Goal: Transaction & Acquisition: Purchase product/service

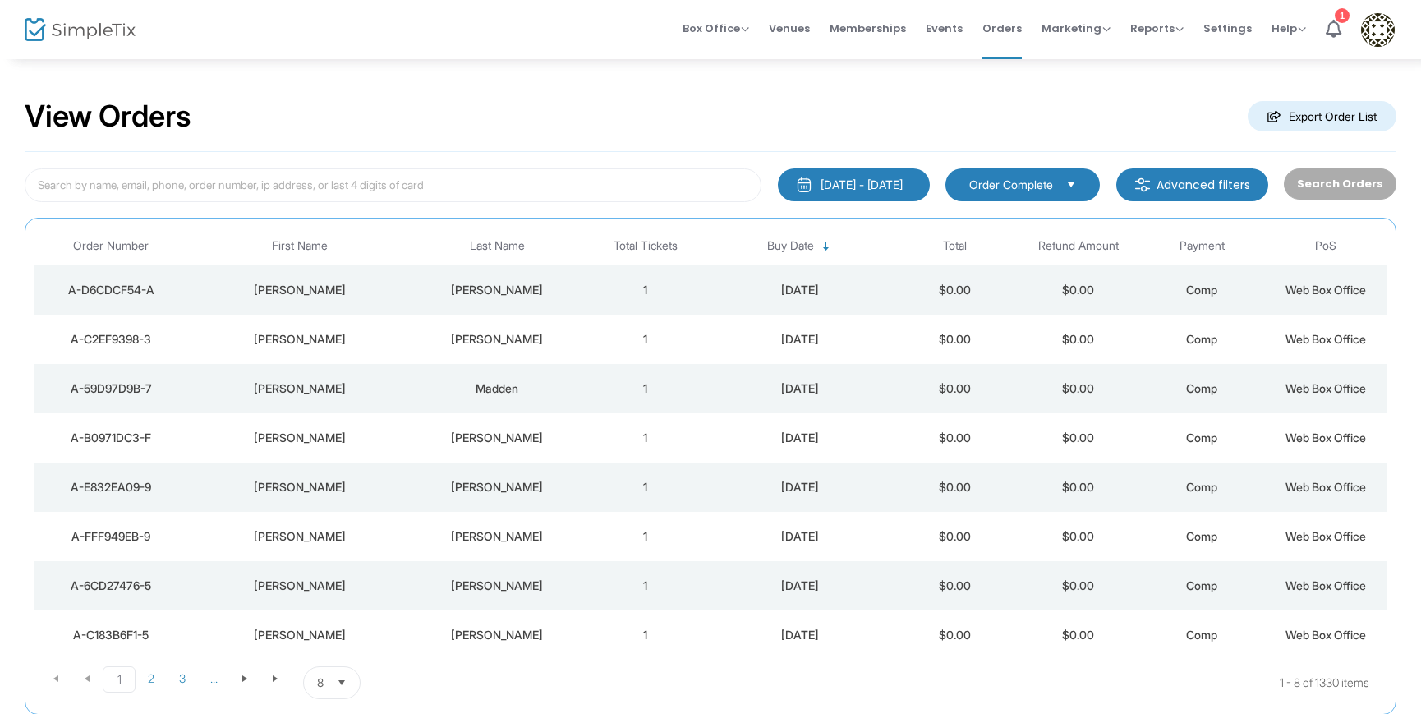
click at [521, 287] on div "[PERSON_NAME]" at bounding box center [497, 290] width 165 height 16
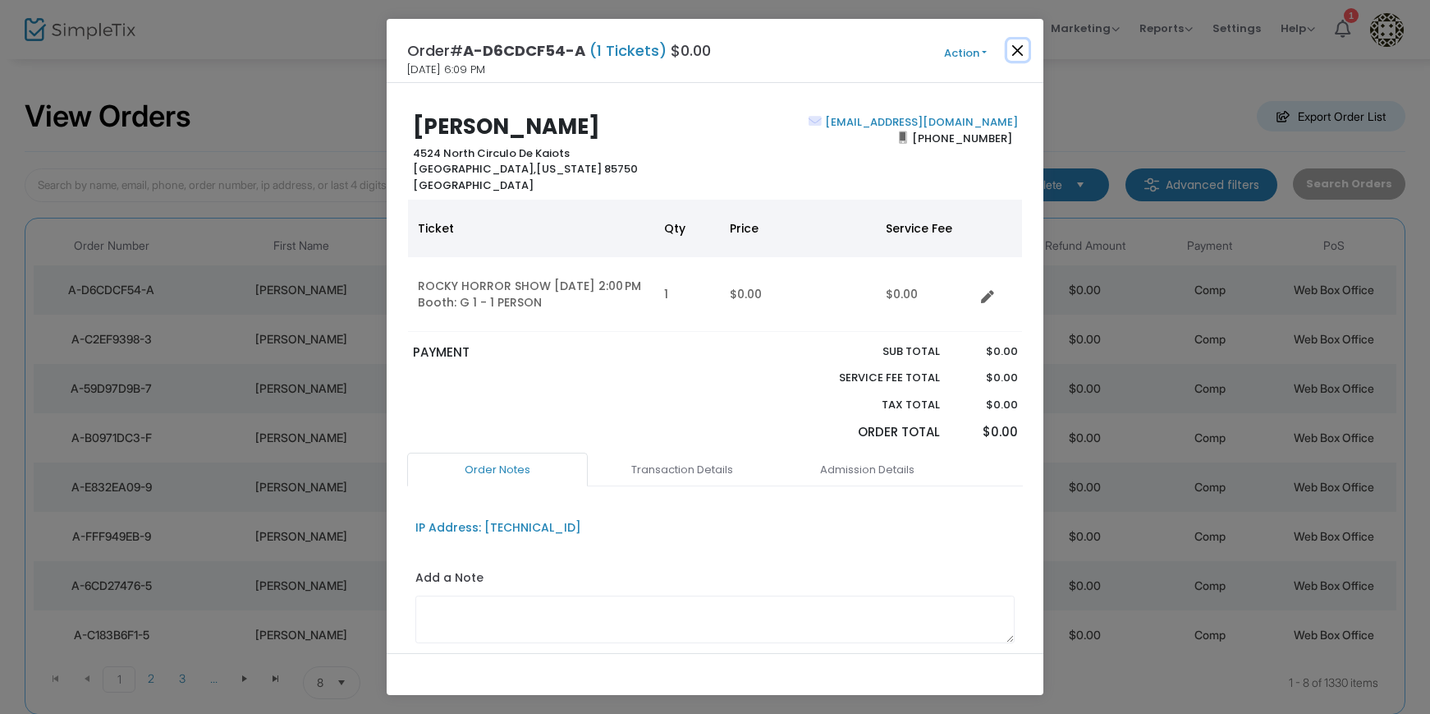
click at [1017, 44] on button "Close" at bounding box center [1018, 49] width 21 height 21
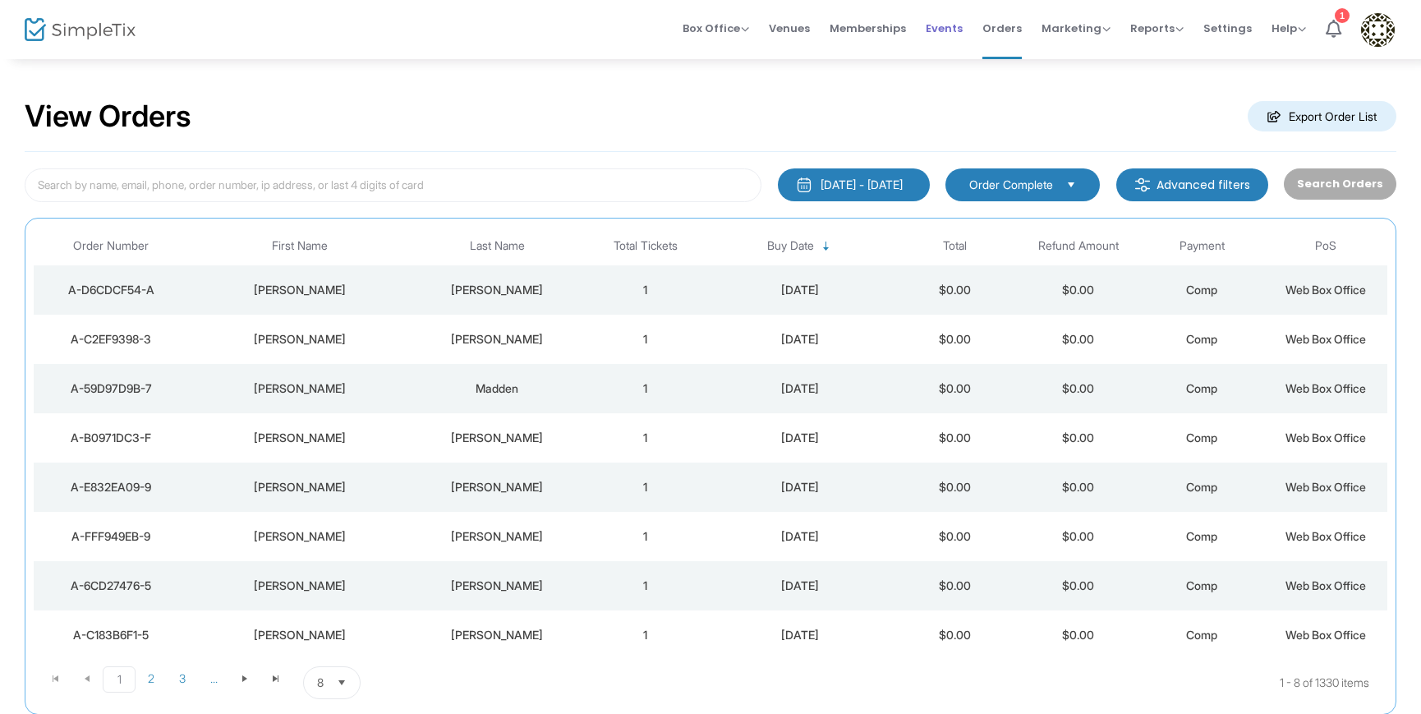
click at [947, 20] on span "Events" at bounding box center [943, 28] width 37 height 42
click at [701, 17] on span "Box Office Sell Tickets Bookings Sell Season Pass" at bounding box center [715, 28] width 67 height 42
click at [713, 34] on span "Box Office" at bounding box center [715, 29] width 67 height 16
click at [710, 51] on li "Sell Tickets" at bounding box center [740, 55] width 117 height 32
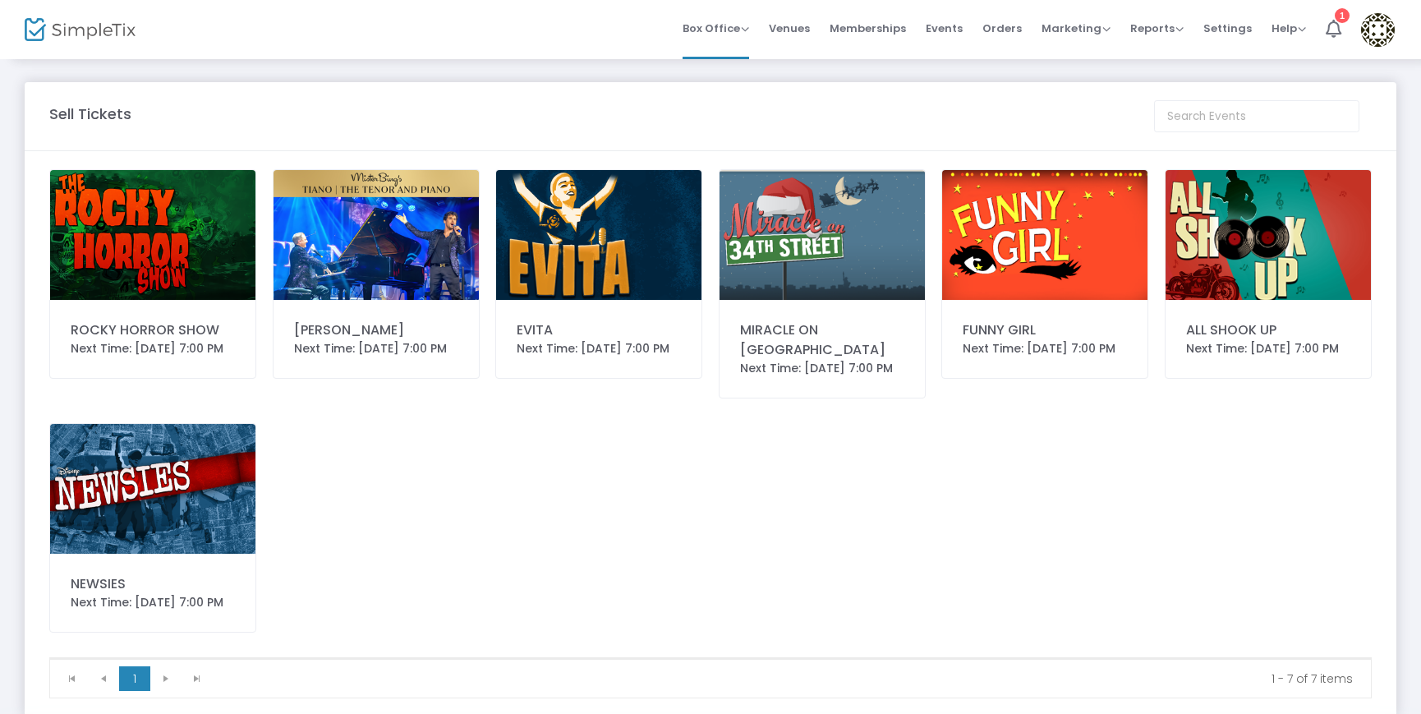
click at [152, 213] on img at bounding box center [152, 235] width 205 height 130
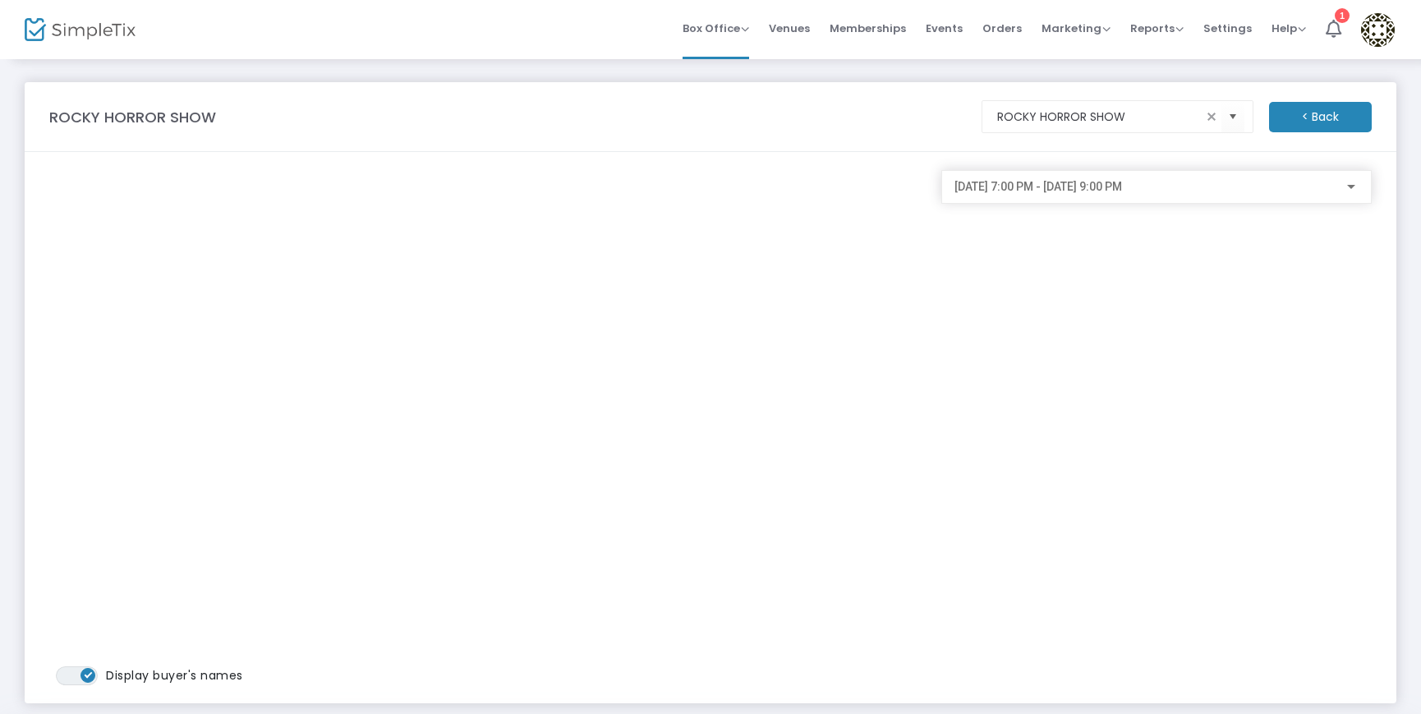
click at [1347, 191] on div at bounding box center [1350, 187] width 15 height 13
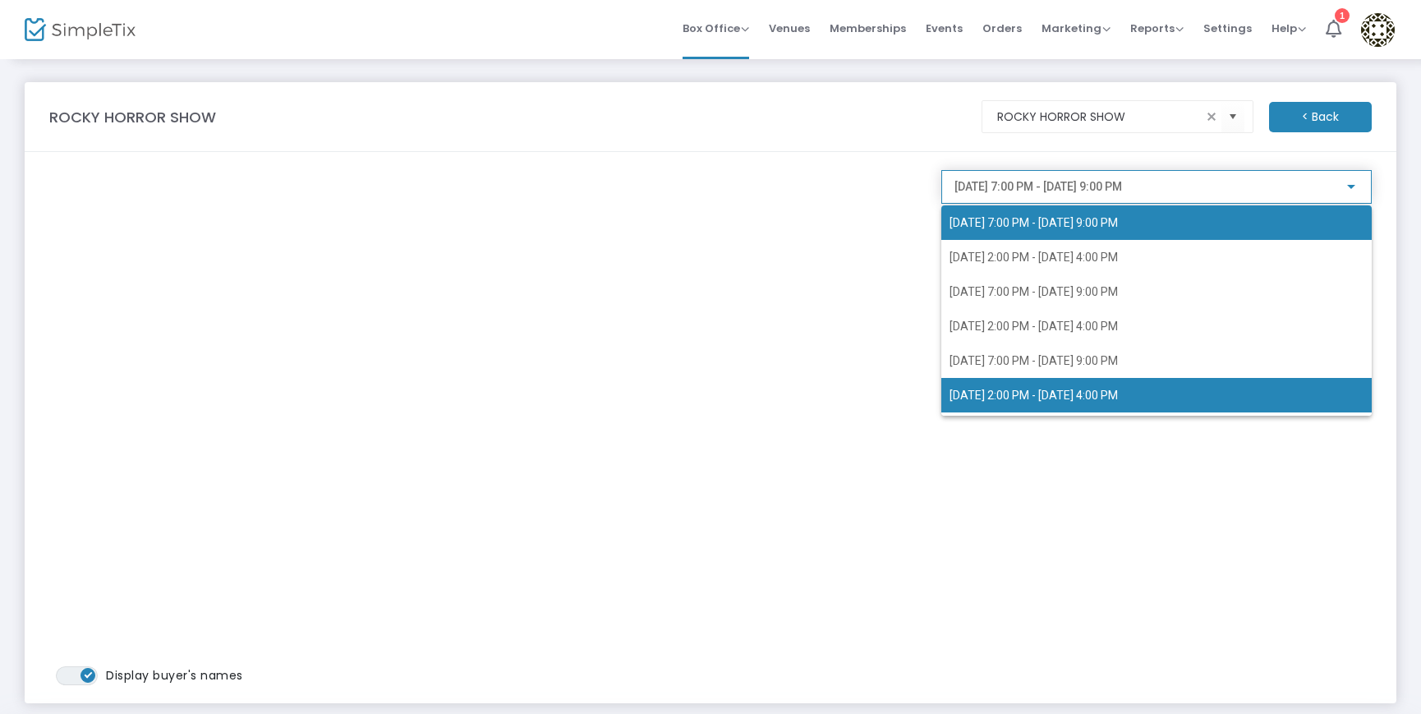
click at [1026, 396] on span "[DATE] 2:00 PM - [DATE] 4:00 PM" at bounding box center [1033, 394] width 168 height 13
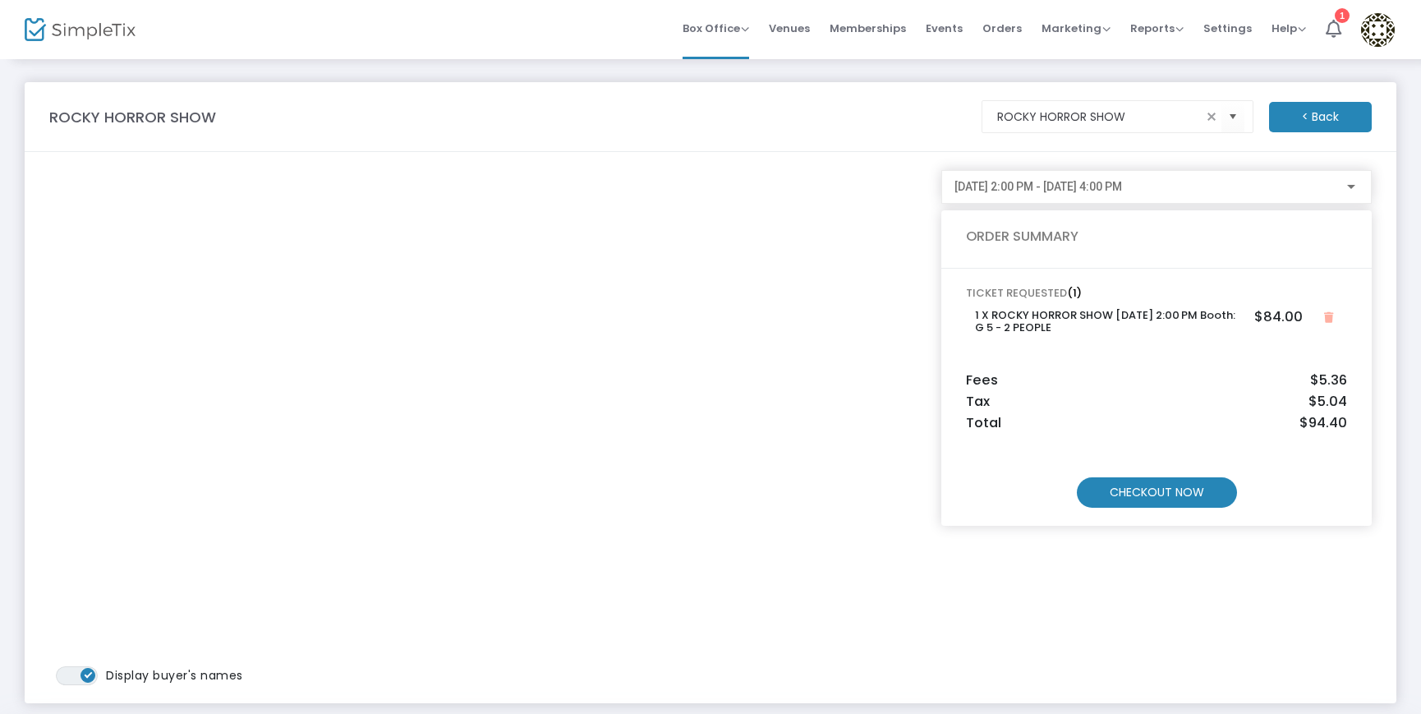
click at [1179, 490] on m-button "CHECKOUT NOW" at bounding box center [1157, 492] width 160 height 30
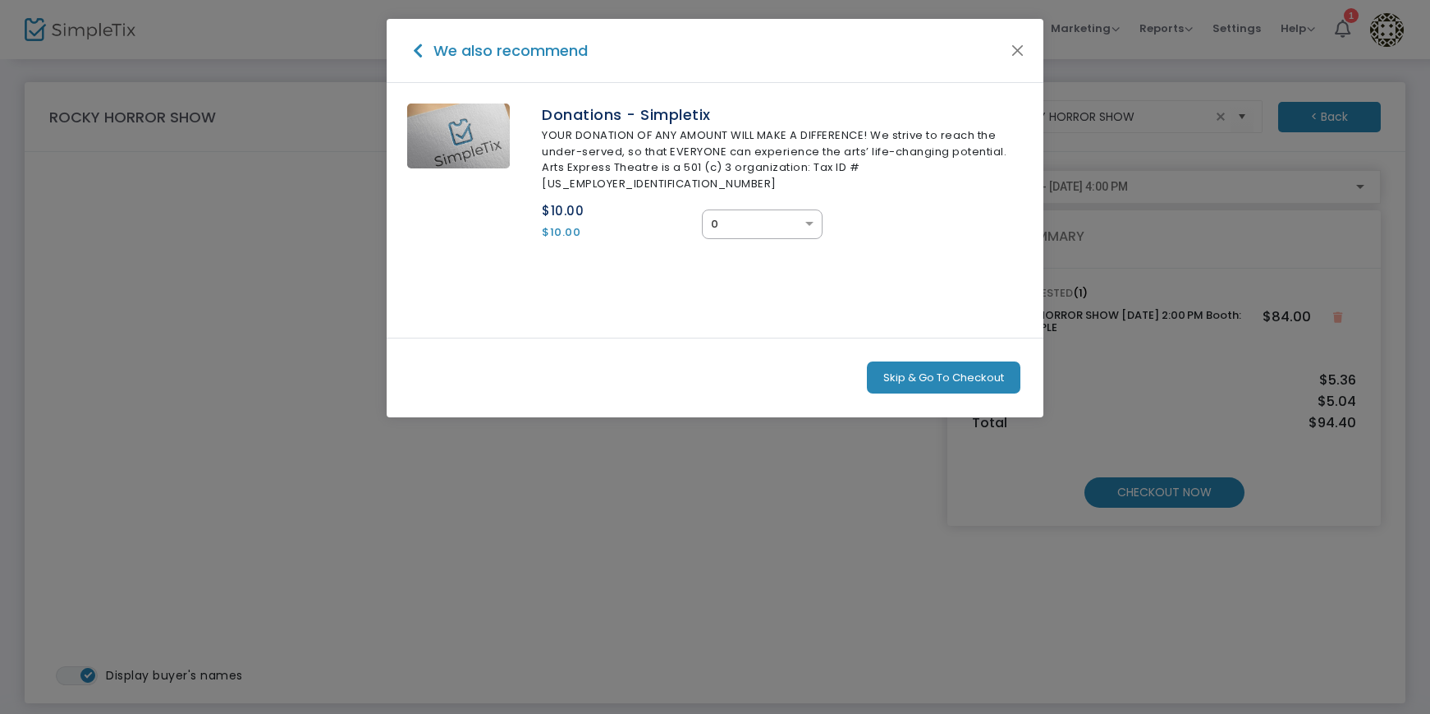
click at [953, 361] on button "Skip & Go To Checkout" at bounding box center [944, 377] width 154 height 33
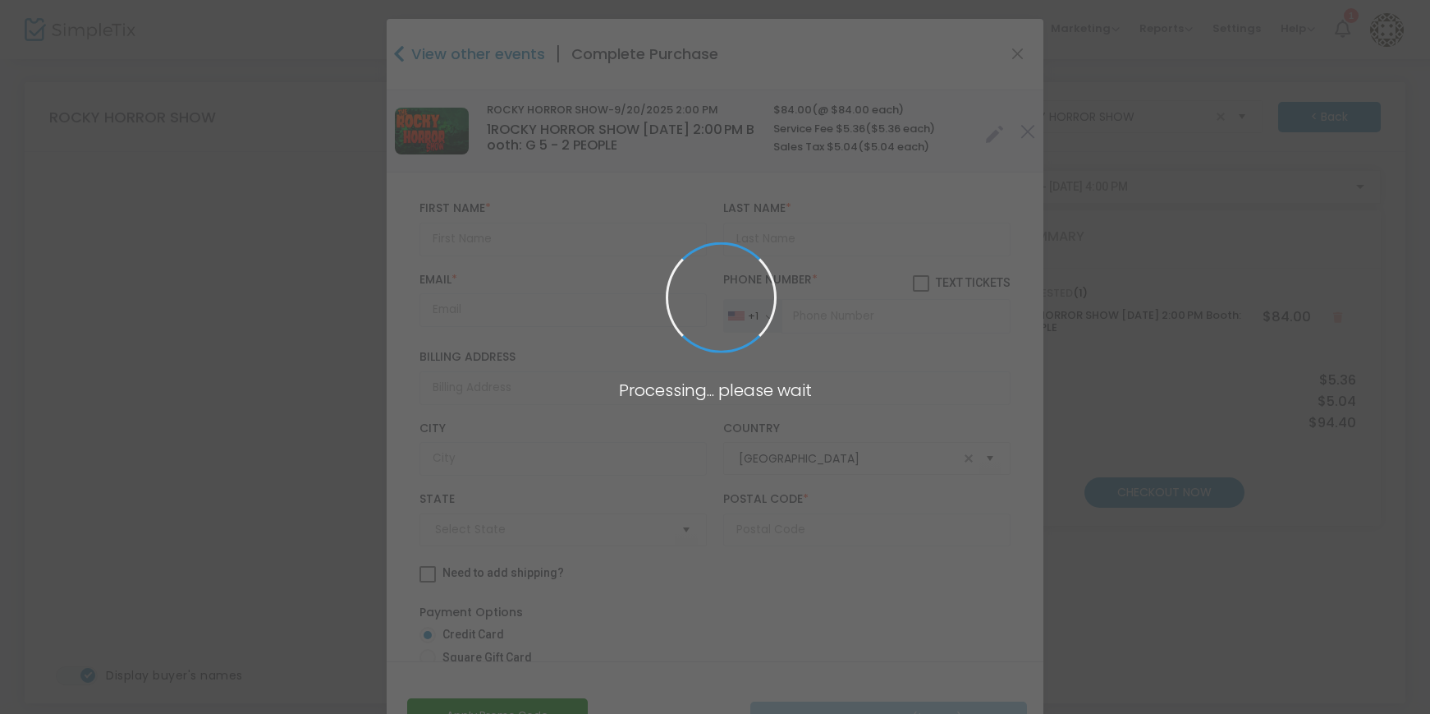
type input "[US_STATE]"
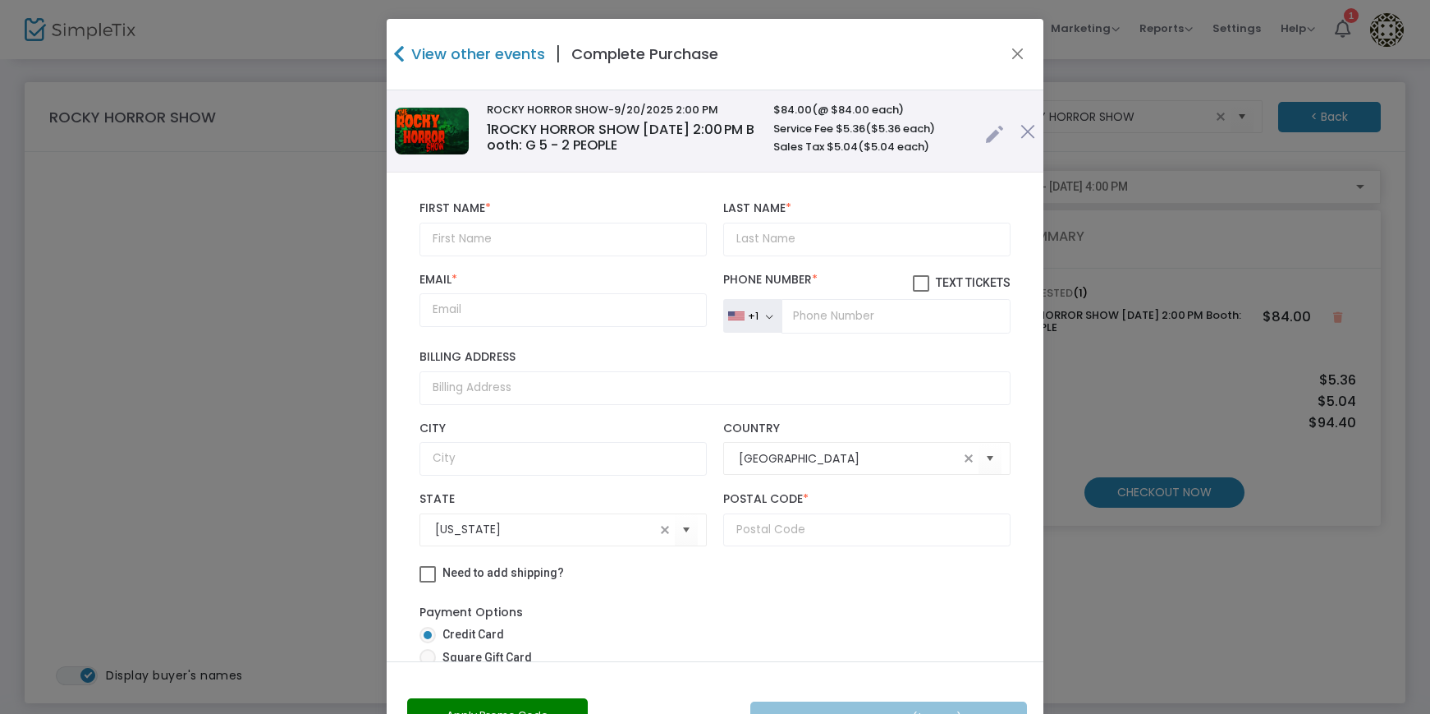
click at [985, 134] on link at bounding box center [994, 130] width 19 height 27
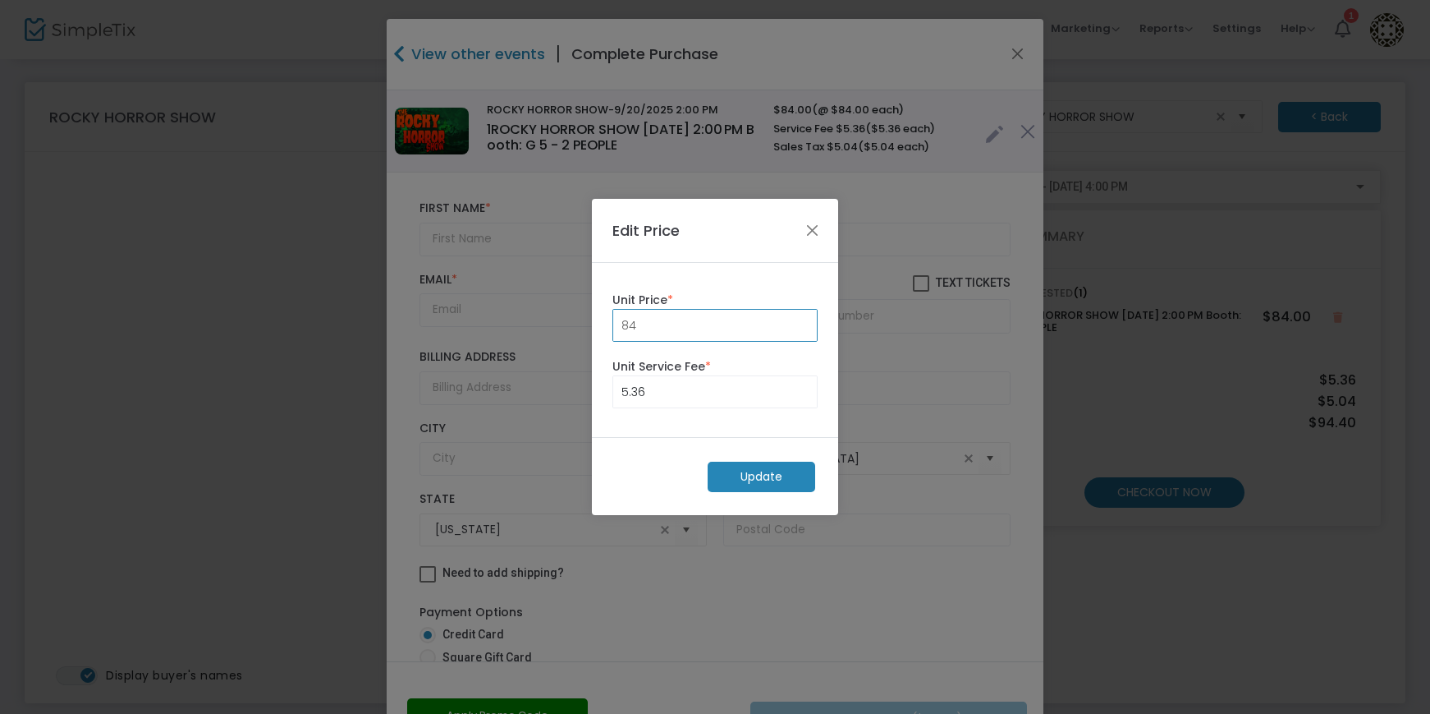
click at [675, 339] on input "84" at bounding box center [715, 325] width 204 height 31
type input "0.00"
click at [694, 398] on input "5.36" at bounding box center [715, 391] width 204 height 31
type input "0.00"
click at [751, 471] on m-button "Update" at bounding box center [762, 476] width 108 height 30
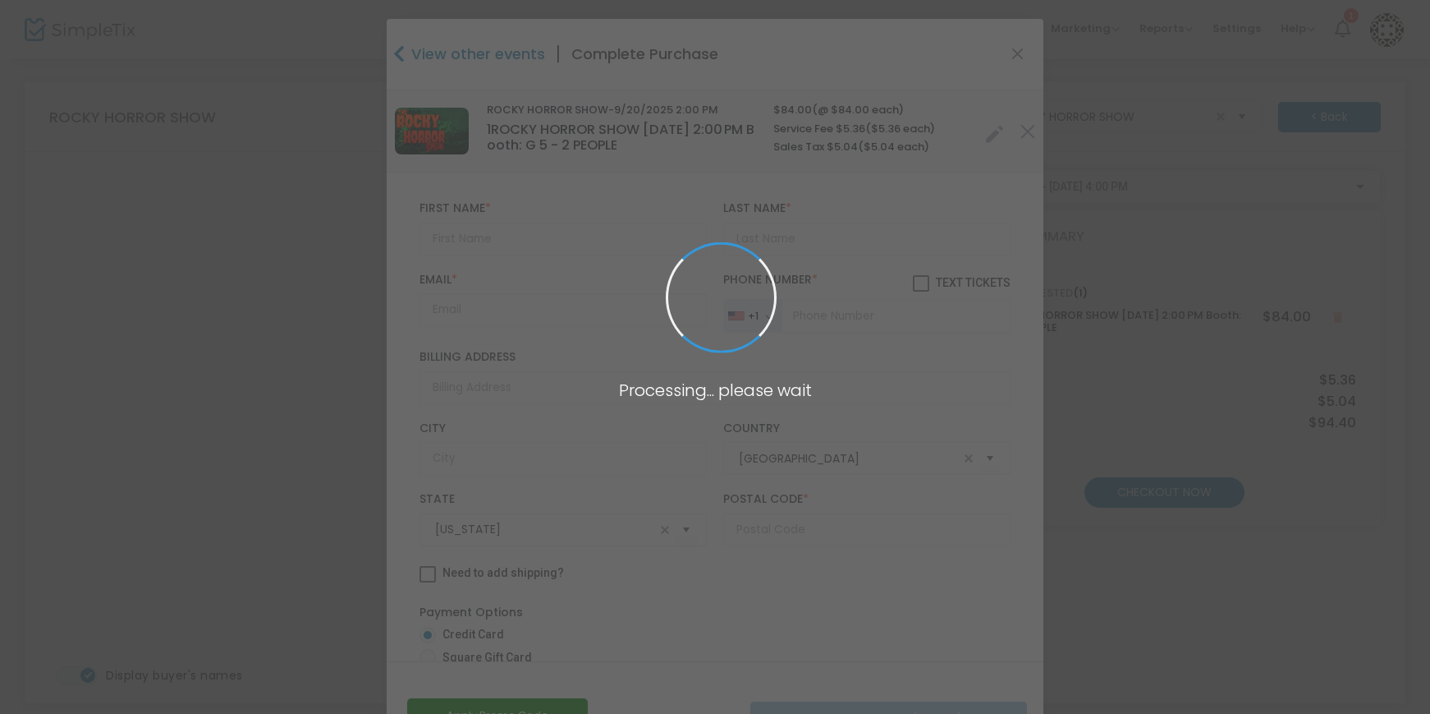
radio input "true"
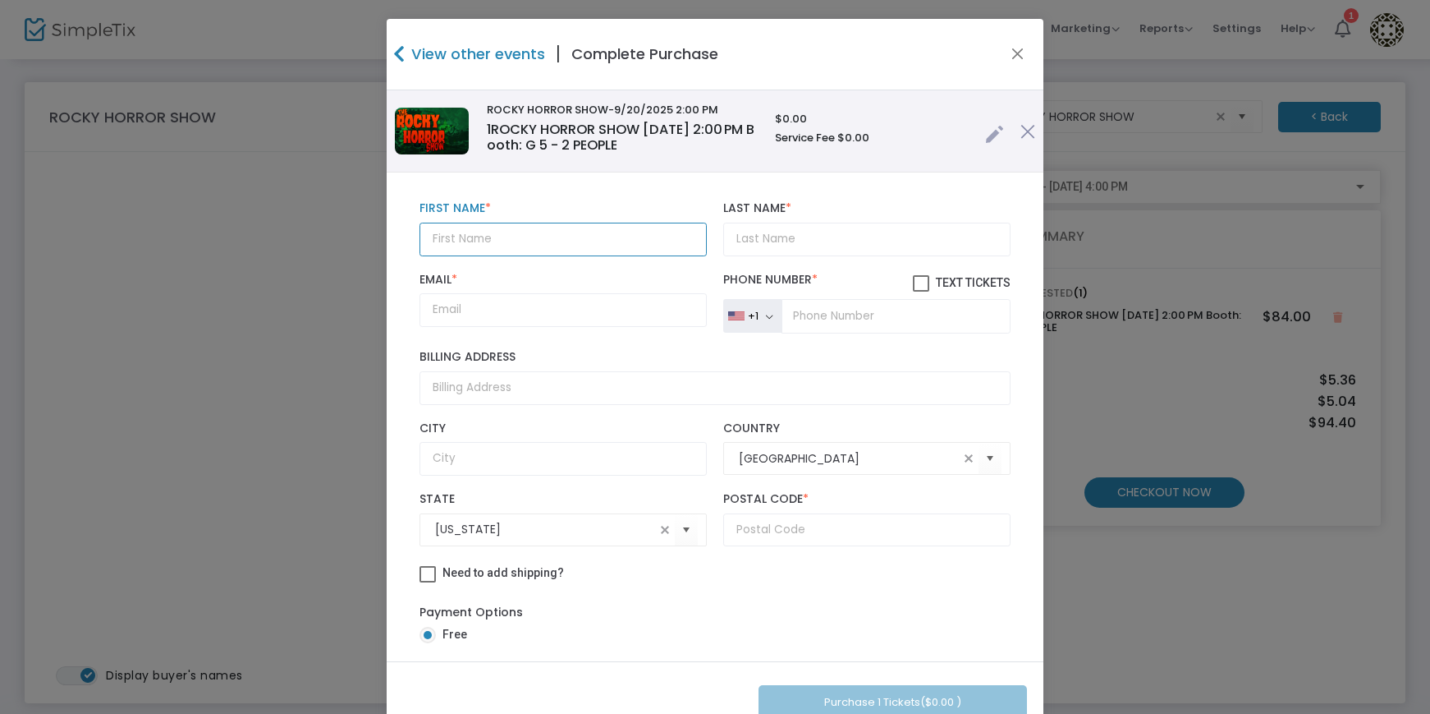
click at [462, 252] on input "text" at bounding box center [563, 240] width 287 height 34
paste input "[PERSON_NAME]"
type input "[PERSON_NAME]"
click at [724, 238] on input "Last Name *" at bounding box center [866, 240] width 287 height 34
paste input "[PERSON_NAME]"
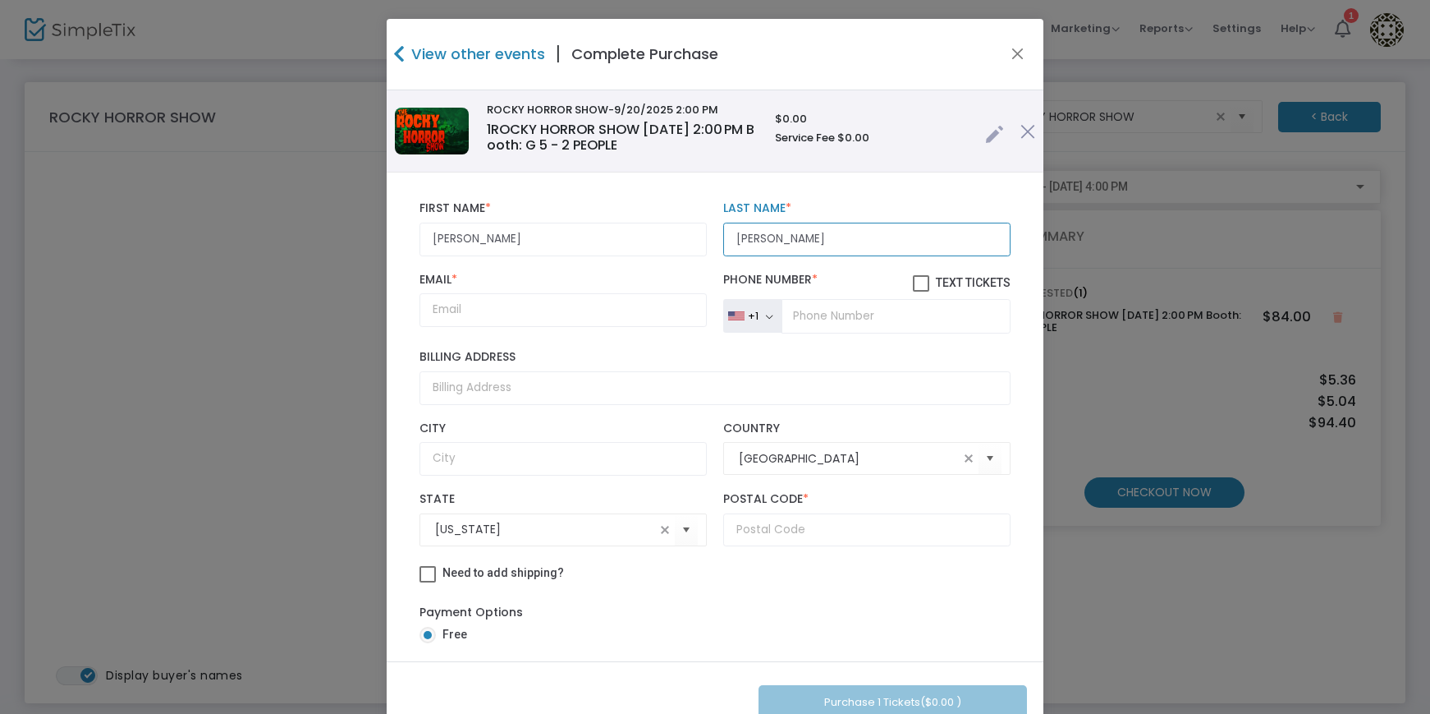
drag, startPoint x: 763, startPoint y: 237, endPoint x: 627, endPoint y: 236, distance: 136.3
click at [627, 237] on div "[PERSON_NAME] First Name * First Name is required. [PERSON_NAME] Last Name * La…" at bounding box center [715, 228] width 608 height 71
type input "[PERSON_NAME]"
drag, startPoint x: 507, startPoint y: 239, endPoint x: 469, endPoint y: 232, distance: 38.5
click at [469, 232] on input "[PERSON_NAME]" at bounding box center [563, 240] width 287 height 34
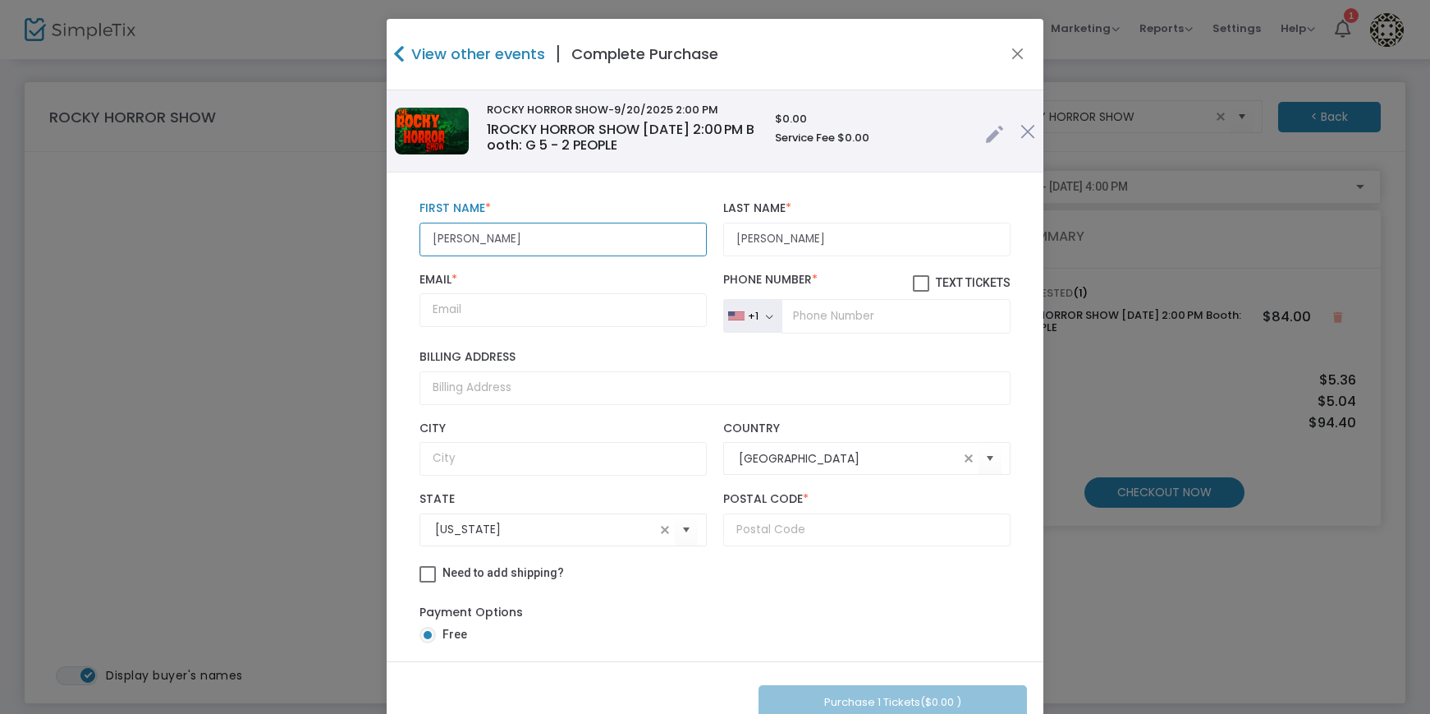
click at [494, 250] on input "[PERSON_NAME]" at bounding box center [563, 240] width 287 height 34
drag, startPoint x: 504, startPoint y: 244, endPoint x: 466, endPoint y: 241, distance: 38.7
click at [466, 241] on input "[PERSON_NAME]" at bounding box center [563, 240] width 287 height 34
type input "[PERSON_NAME]"
click at [585, 306] on input "Email *" at bounding box center [563, 310] width 287 height 34
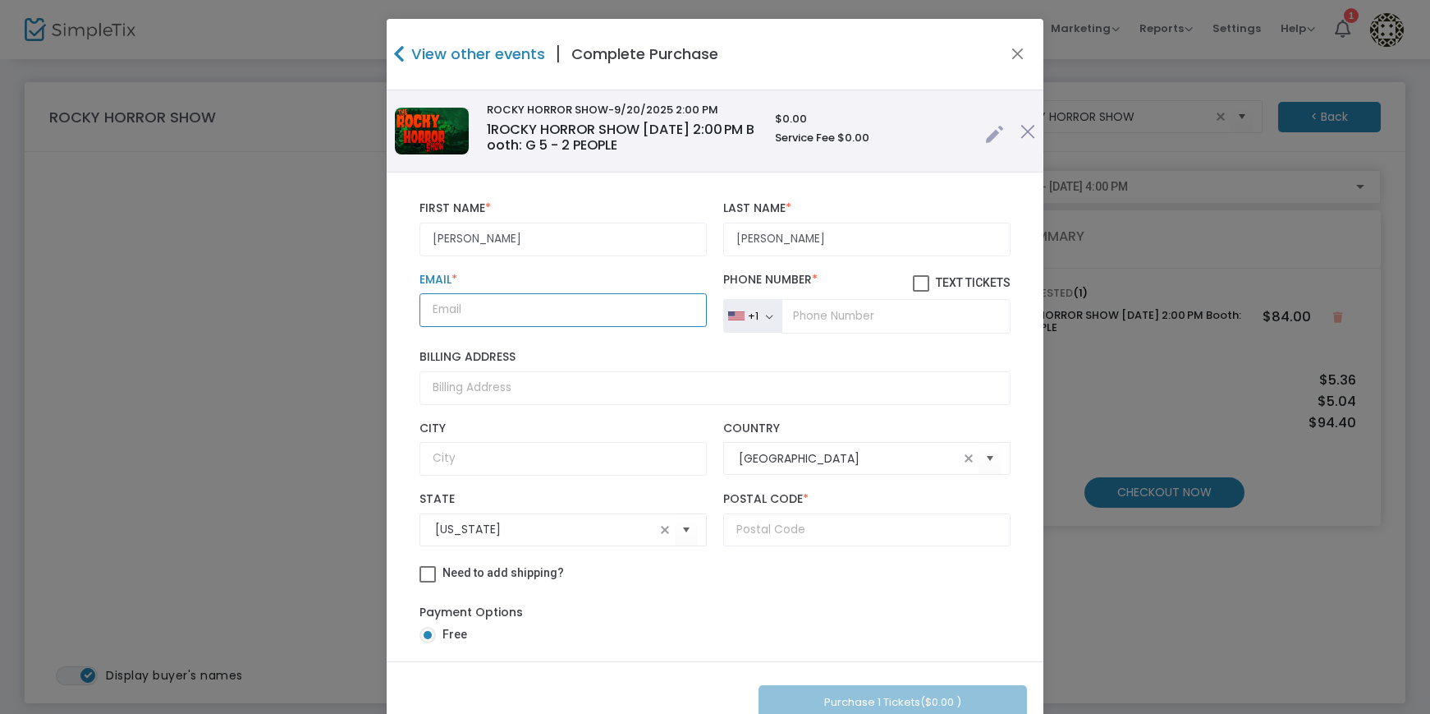
paste input "[EMAIL_ADDRESS][DOMAIN_NAME]"
type input "[EMAIL_ADDRESS][DOMAIN_NAME]"
click at [831, 323] on input "tel" at bounding box center [896, 316] width 229 height 34
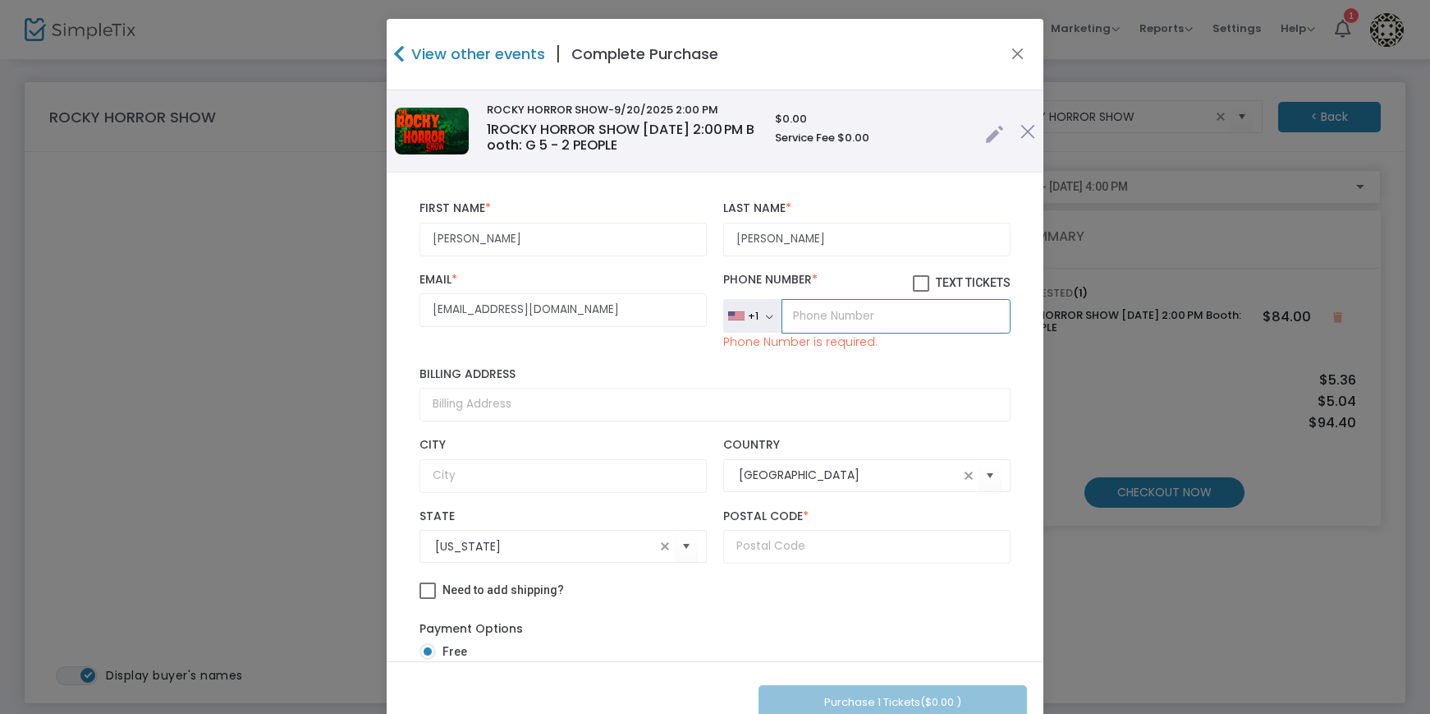
paste input "[PHONE_NUMBER]"
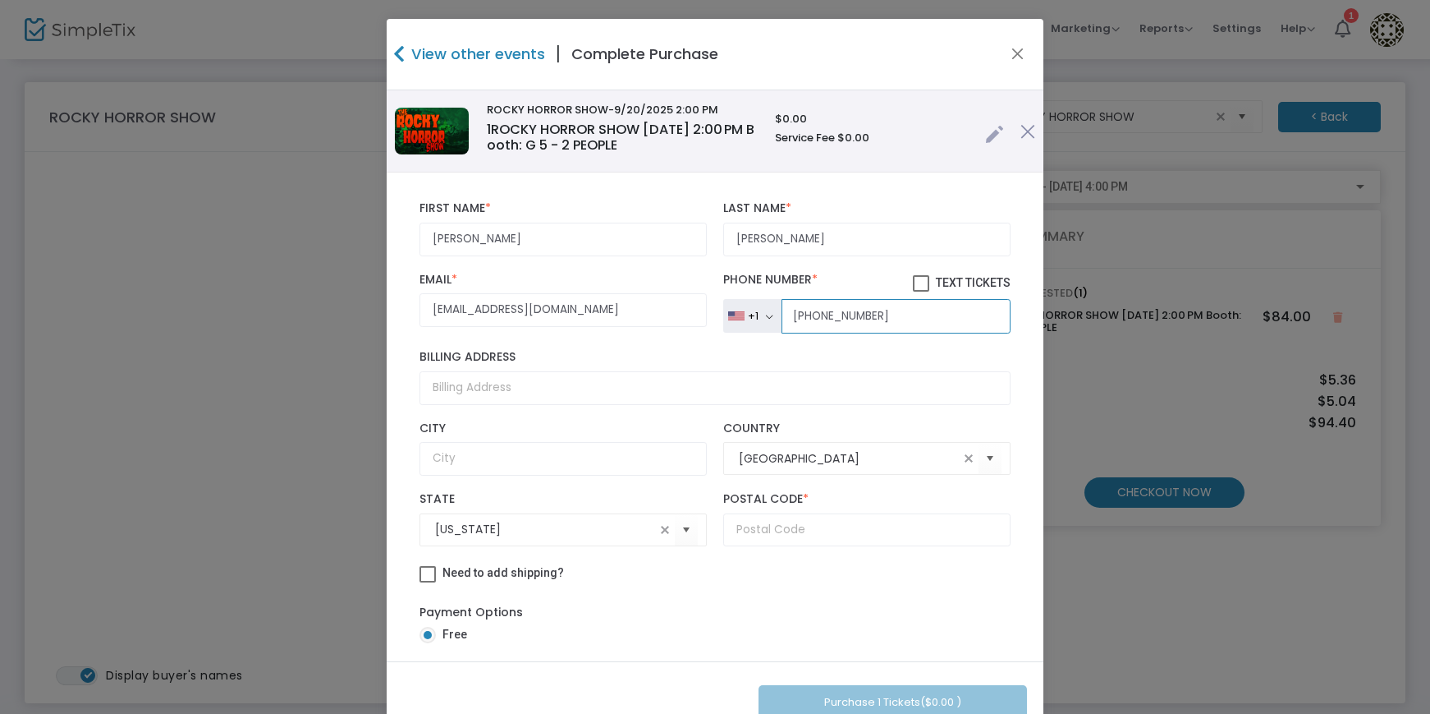
type input "[PHONE_NUMBER]"
click at [775, 528] on input "text" at bounding box center [866, 530] width 287 height 34
paste input "85711"
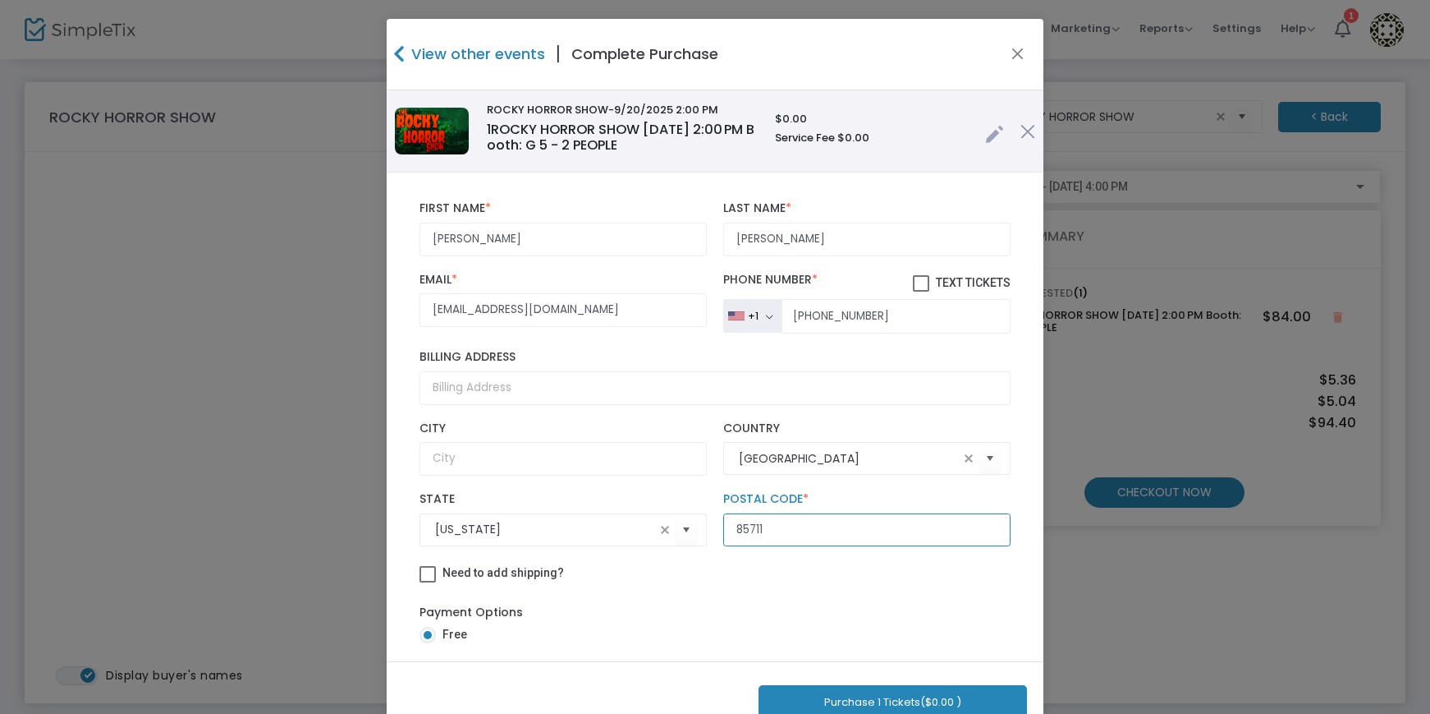
type input "85711"
click at [683, 622] on div "Payment Options Free" at bounding box center [715, 626] width 591 height 62
click at [503, 383] on input "Billing Address" at bounding box center [715, 388] width 591 height 34
paste input "[STREET_ADDRESS]"
type input "[STREET_ADDRESS]"
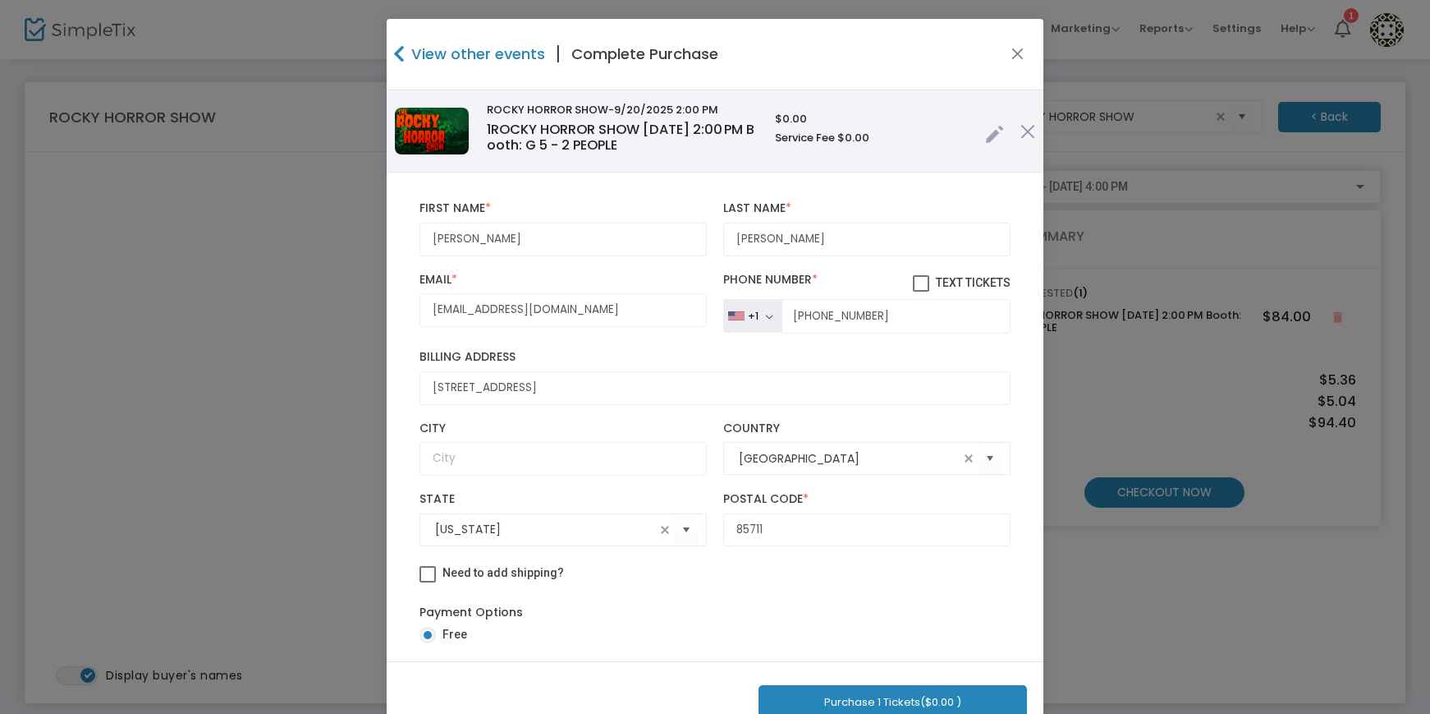
type input "[GEOGRAPHIC_DATA]"
click at [877, 696] on button "Purchase 1 Tickets ($0.00 )" at bounding box center [893, 702] width 269 height 34
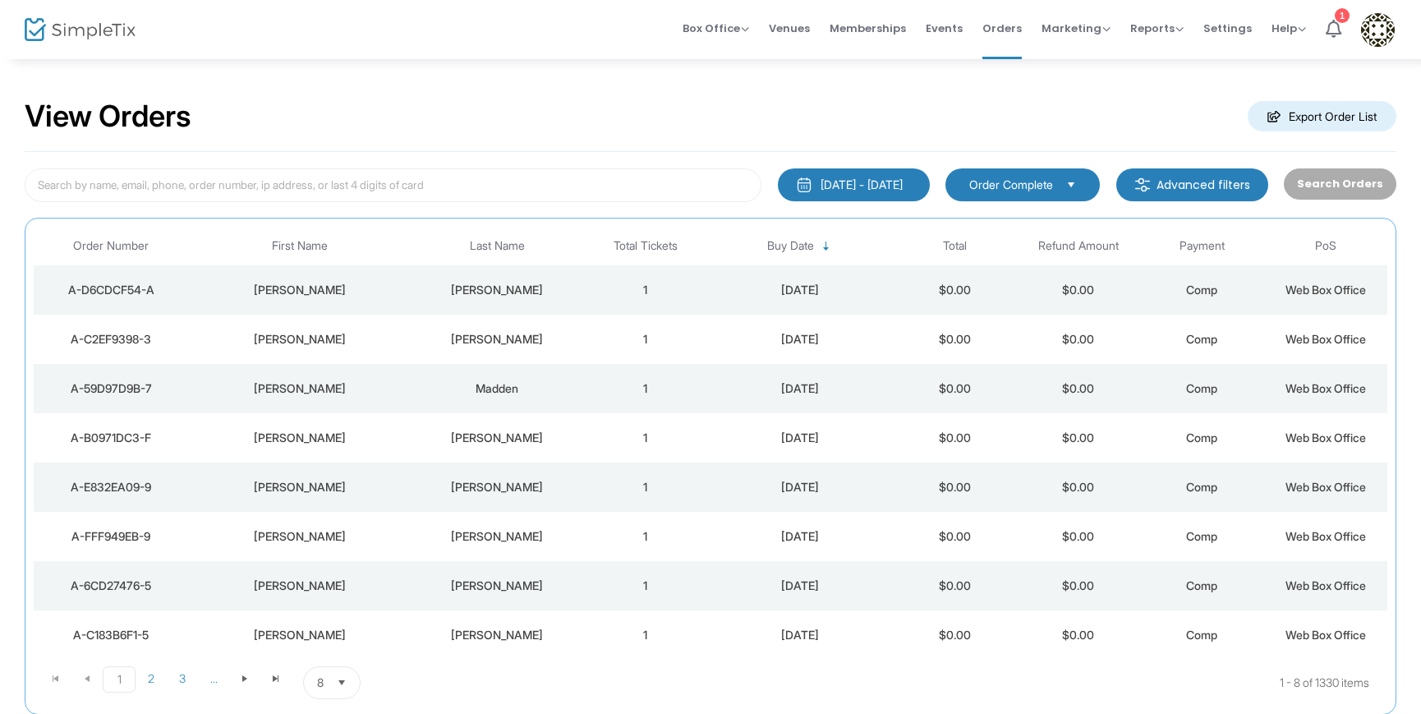
click at [526, 167] on div "7/27/2025 - 8/26/2025 Last 30 Days Today Yesterday This week This Month Last Mo…" at bounding box center [710, 433] width 1371 height 562
click at [480, 186] on input at bounding box center [393, 185] width 737 height 34
paste input "nli888@msn.com"
type input "nli888@msn.com"
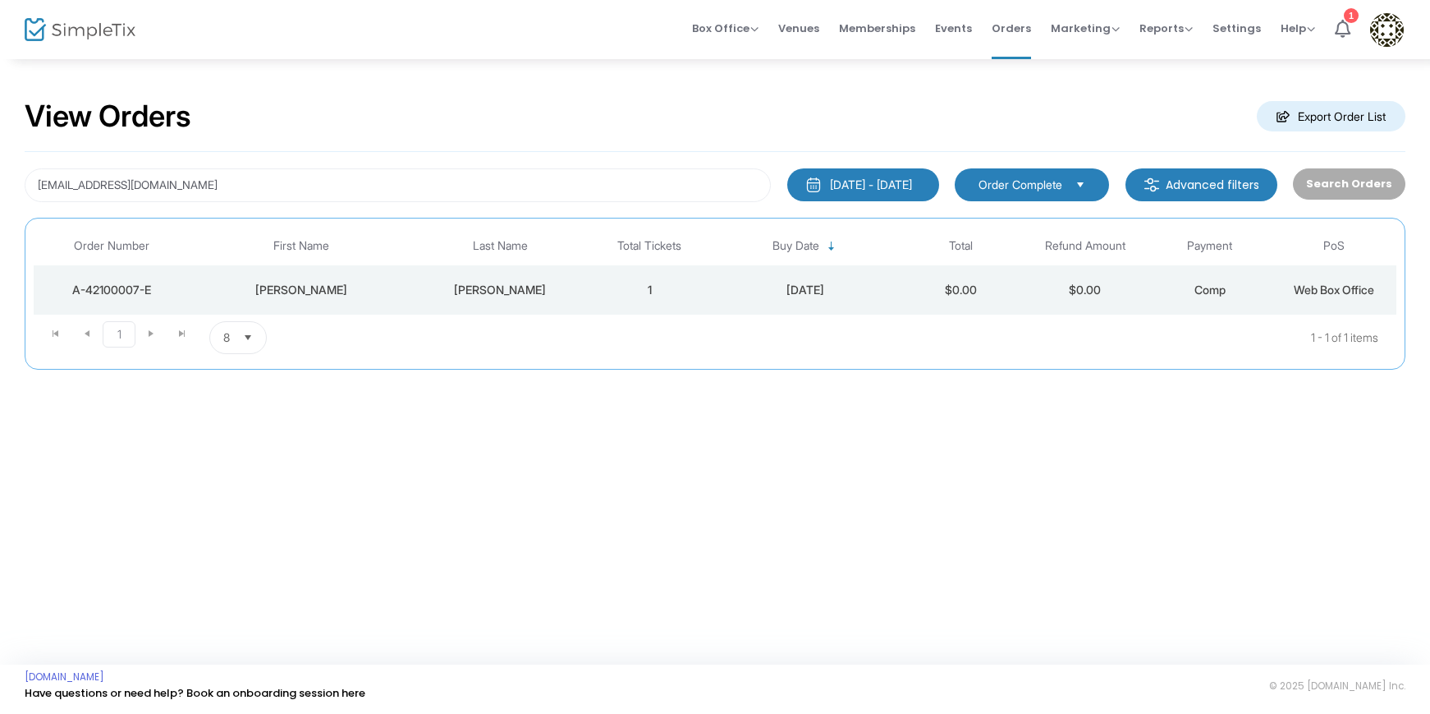
click at [490, 267] on td "[PERSON_NAME]" at bounding box center [500, 289] width 174 height 49
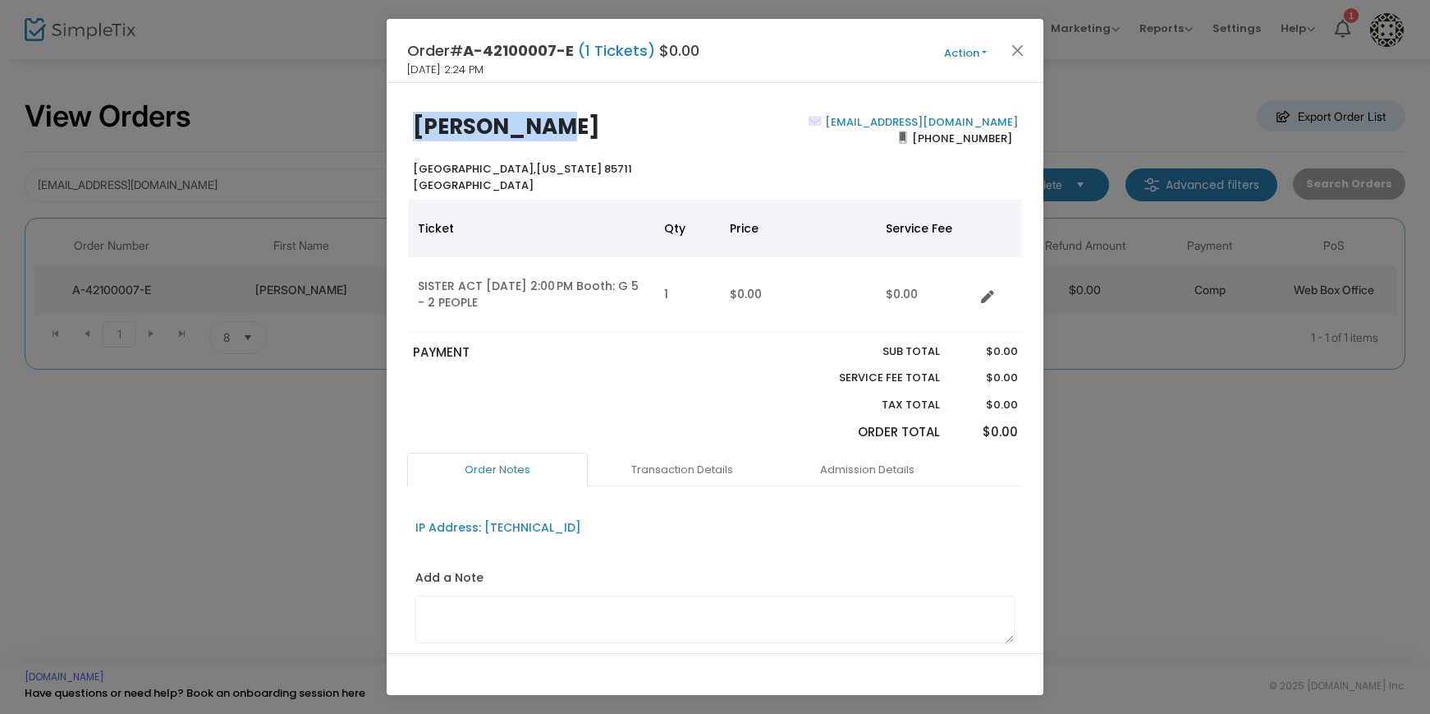
drag, startPoint x: 563, startPoint y: 132, endPoint x: 304, endPoint y: 131, distance: 259.5
click at [304, 131] on ngb-modal-window "Order# A-42100007-E (1 Tickets) $0.00 8/4/2025 2:24 PM Action Mark Admitted Edi…" at bounding box center [715, 357] width 1430 height 714
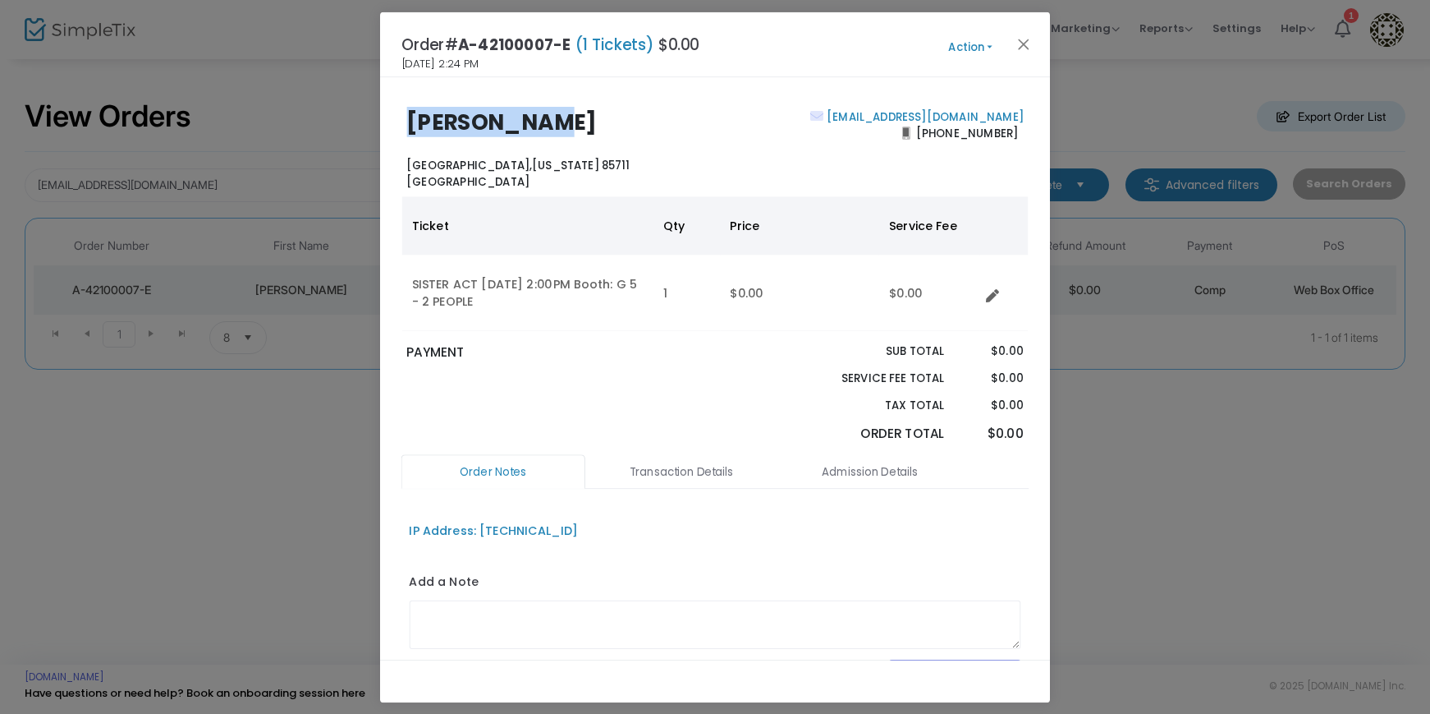
copy b "[PERSON_NAME]"
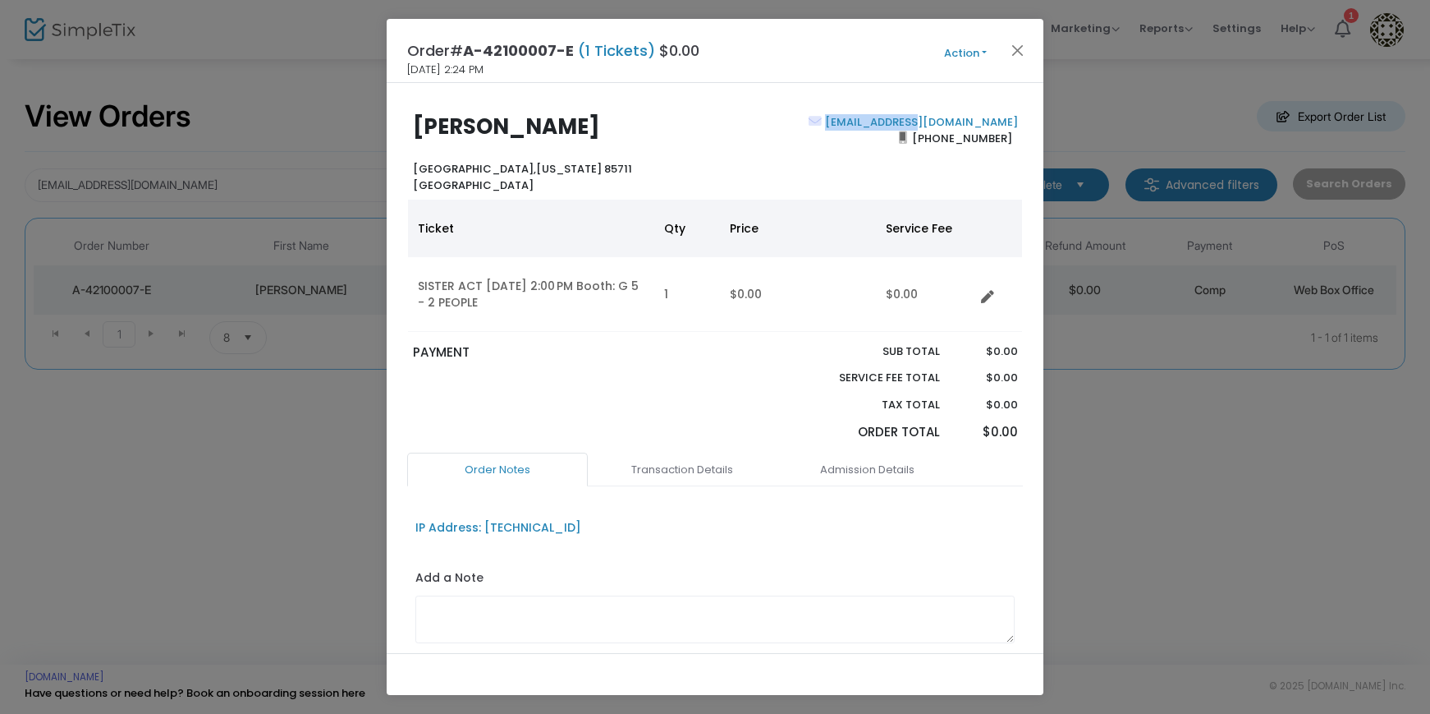
drag, startPoint x: 1022, startPoint y: 117, endPoint x: 871, endPoint y: 117, distance: 151.1
click at [871, 117] on div "Nancy Ihnat Tucson, Arizona 85711 United States nli888@msn.com (520) 237-3054 T…" at bounding box center [715, 368] width 657 height 570
copy b "[EMAIL_ADDRESS][DOMAIN_NAME]"
drag, startPoint x: 1006, startPoint y: 139, endPoint x: 920, endPoint y: 144, distance: 86.4
click at [920, 144] on span "[PHONE_NUMBER]" at bounding box center [962, 138] width 111 height 26
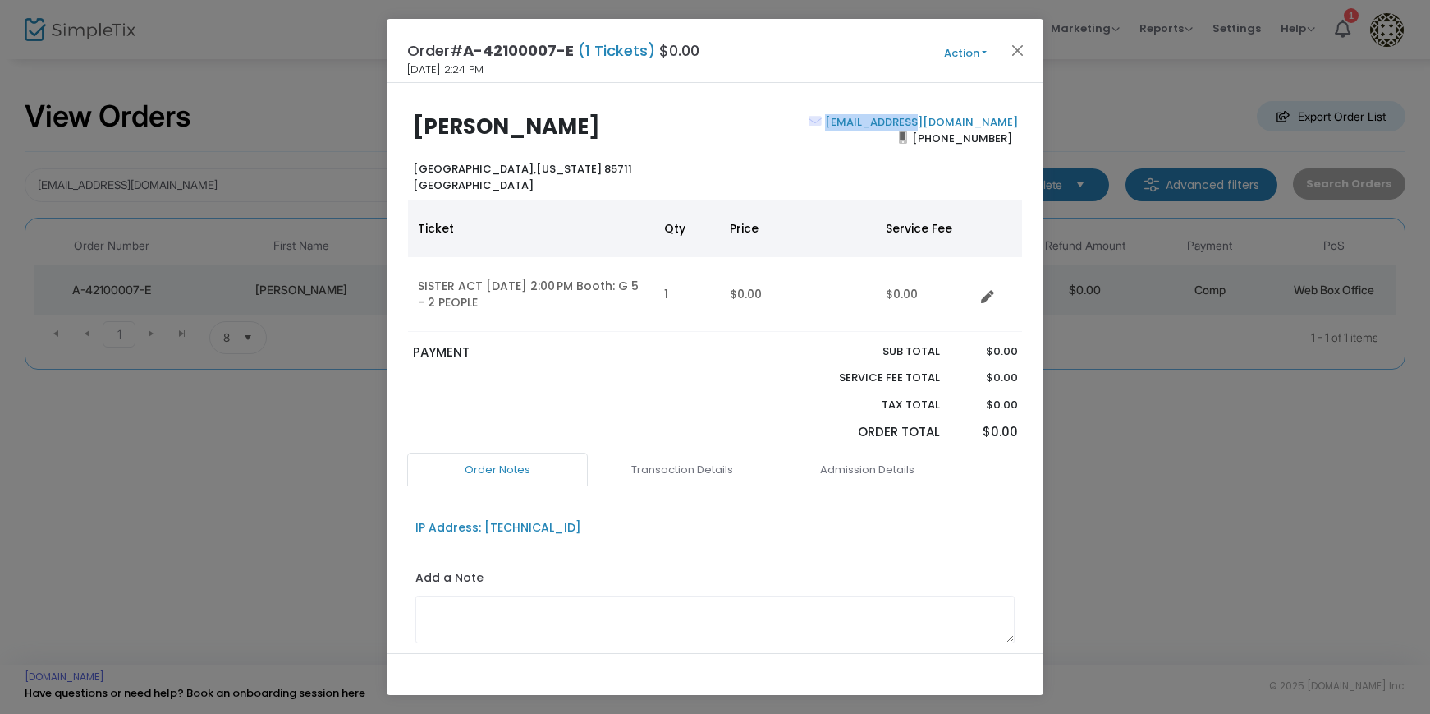
copy span "[PHONE_NUMBER]"
drag, startPoint x: 553, startPoint y: 173, endPoint x: 501, endPoint y: 163, distance: 52.7
click at [501, 163] on div "Nancy Ihnat Tucson, Arizona 85711 United States" at bounding box center [560, 153] width 310 height 79
copy b "85711"
click at [1024, 48] on button "Close" at bounding box center [1018, 49] width 21 height 21
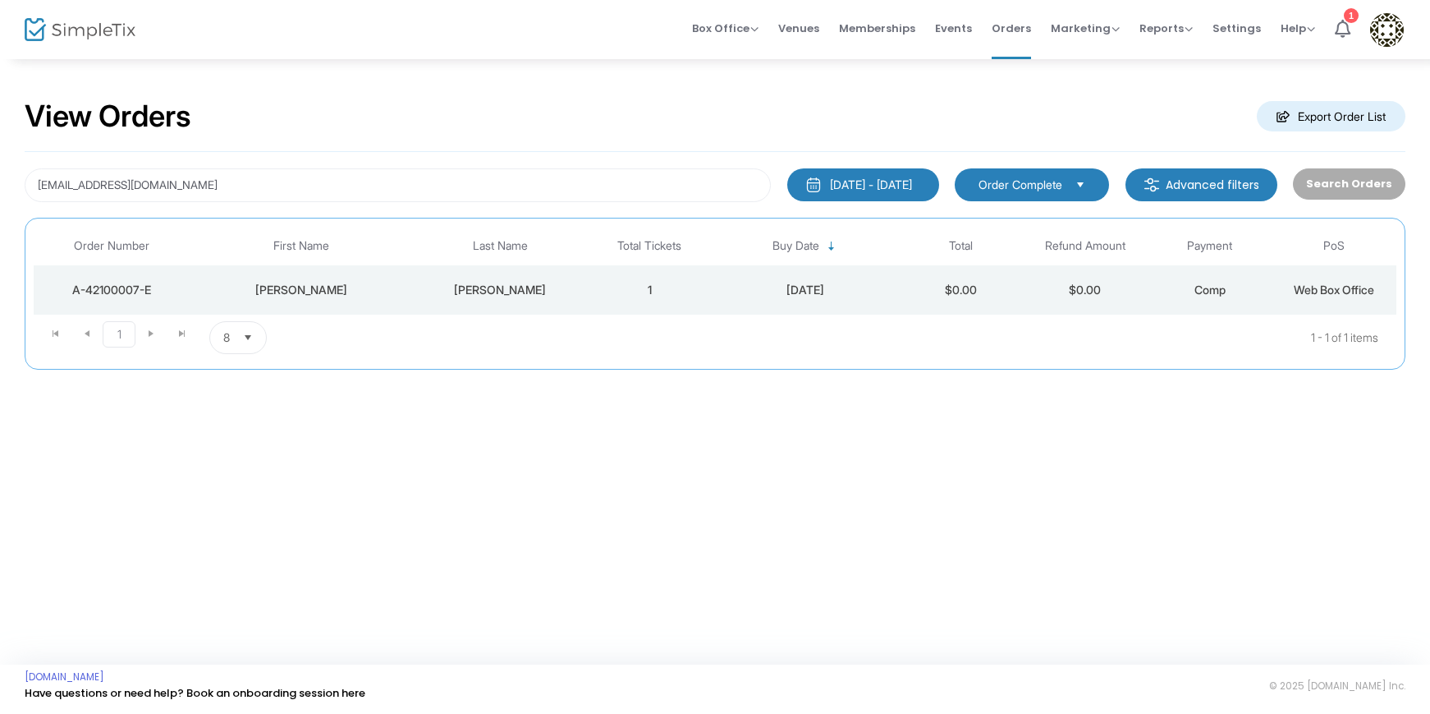
click at [846, 183] on div "[DATE] - [DATE]" at bounding box center [871, 185] width 82 height 16
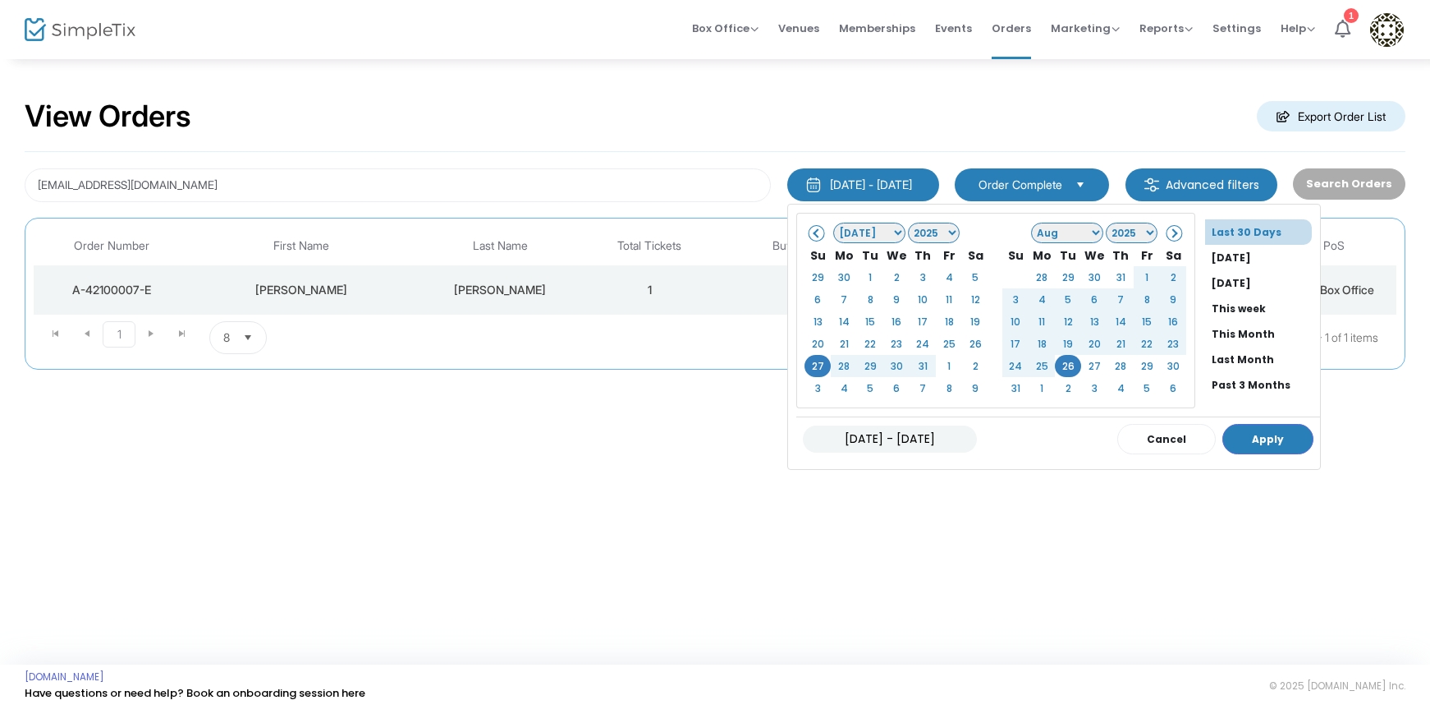
scroll to position [125, 0]
click at [1210, 362] on li "All Time" at bounding box center [1262, 361] width 115 height 25
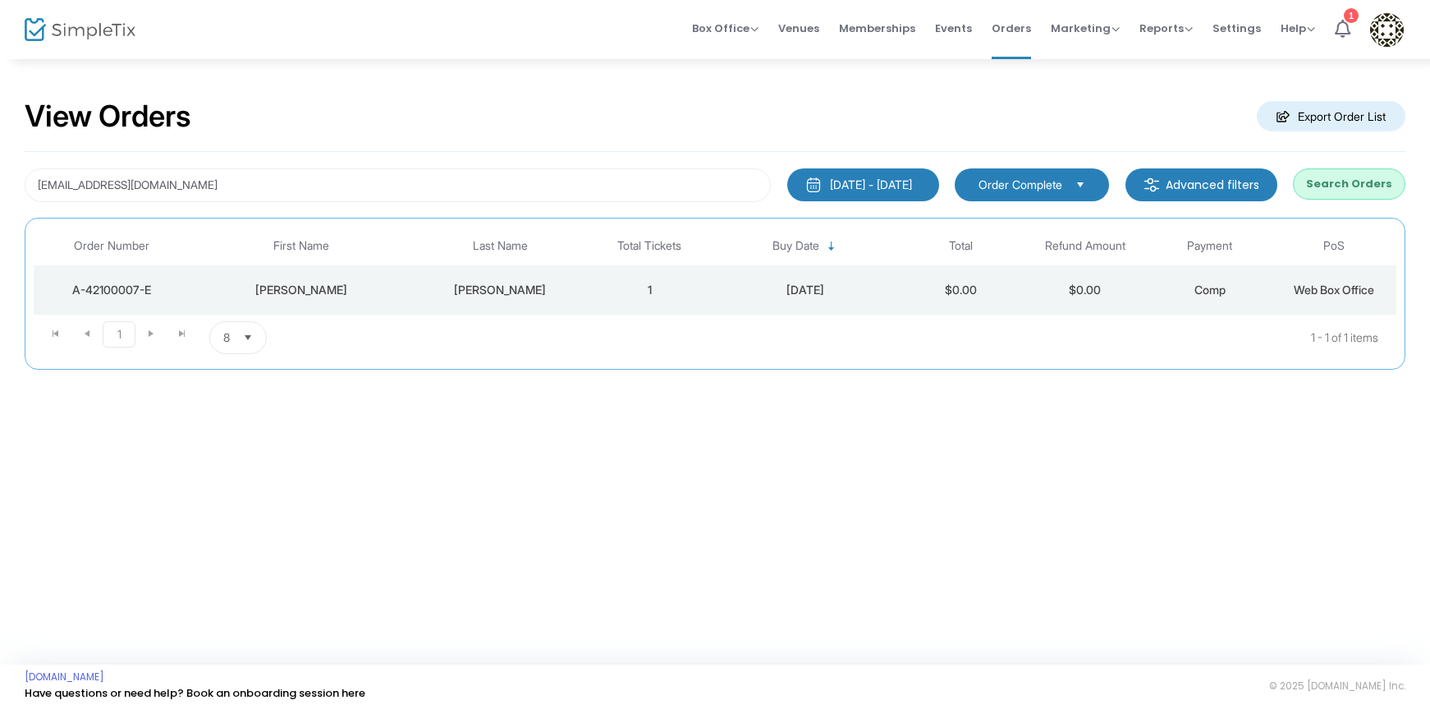
click at [1334, 191] on button "Search Orders" at bounding box center [1349, 183] width 112 height 31
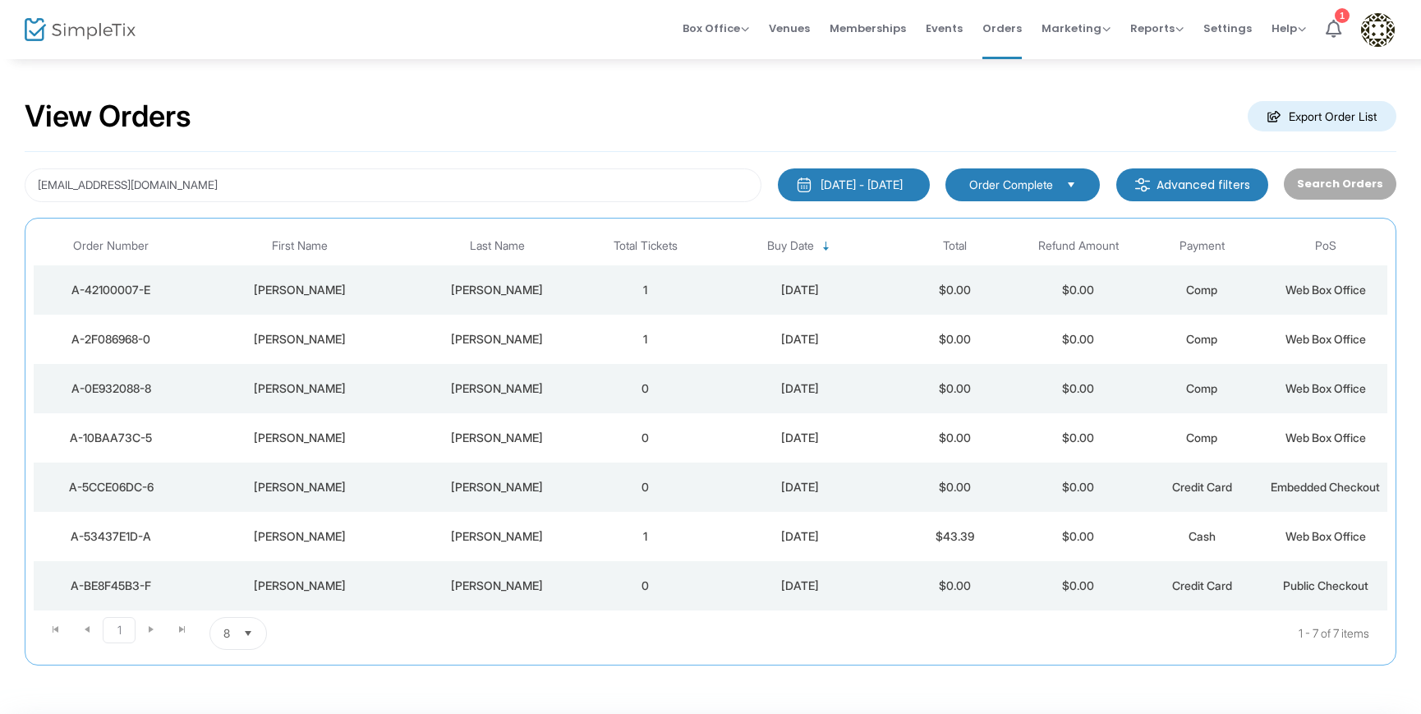
click at [575, 351] on td "[PERSON_NAME]" at bounding box center [497, 339] width 173 height 49
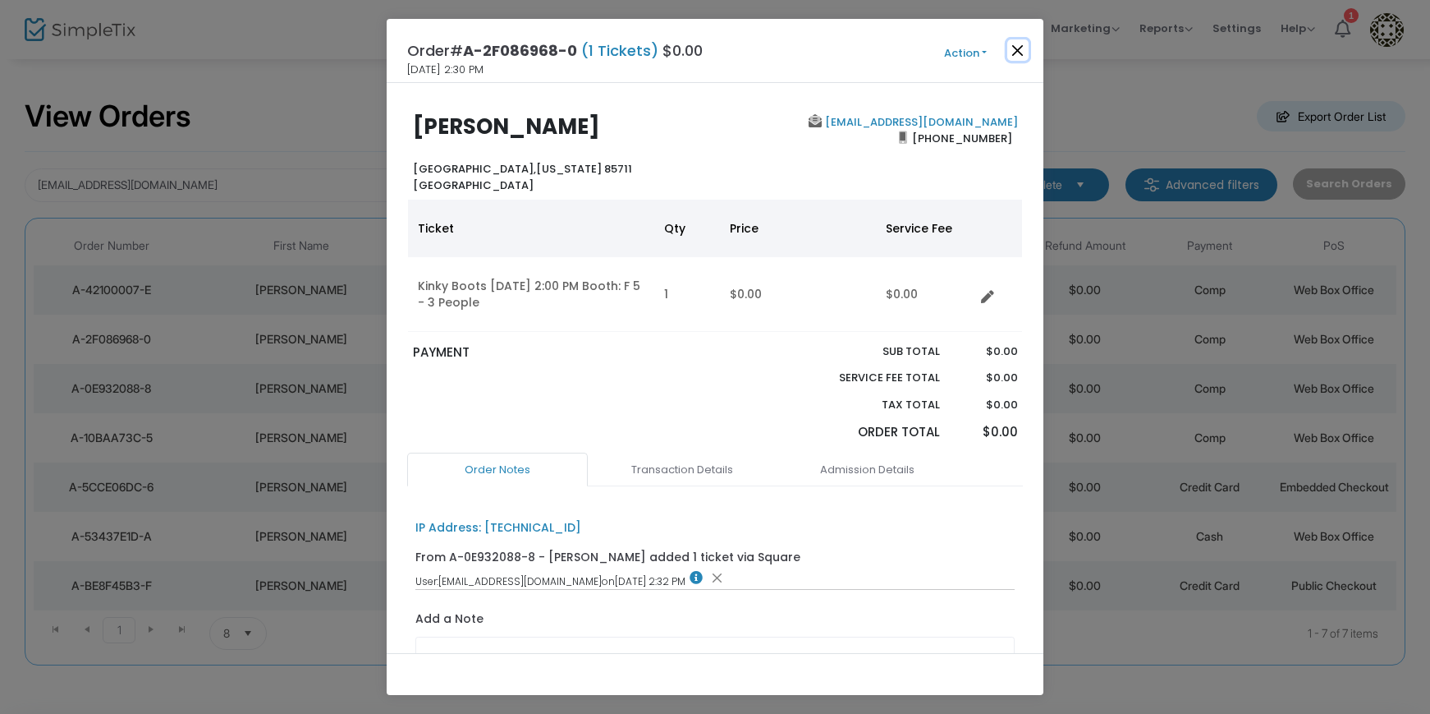
click at [1025, 53] on button "Close" at bounding box center [1018, 49] width 21 height 21
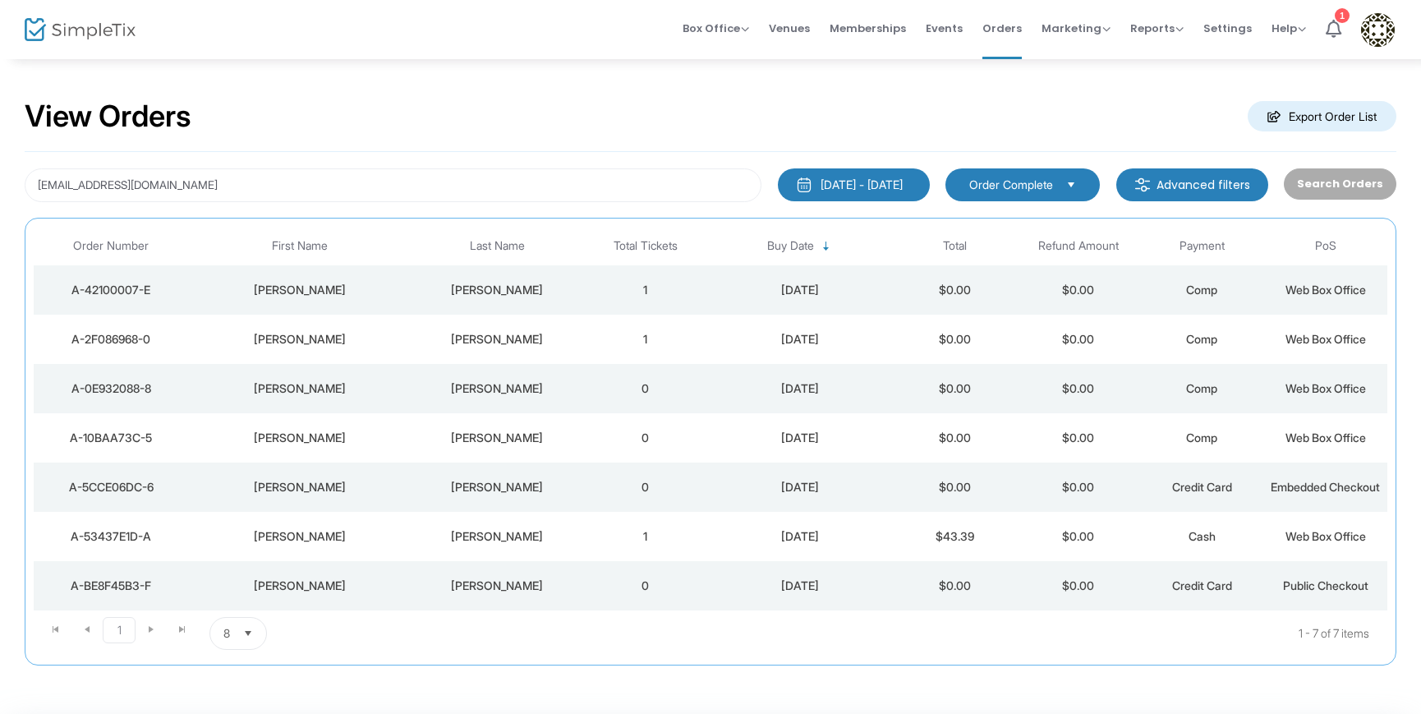
click at [521, 393] on div "[PERSON_NAME]" at bounding box center [497, 388] width 165 height 16
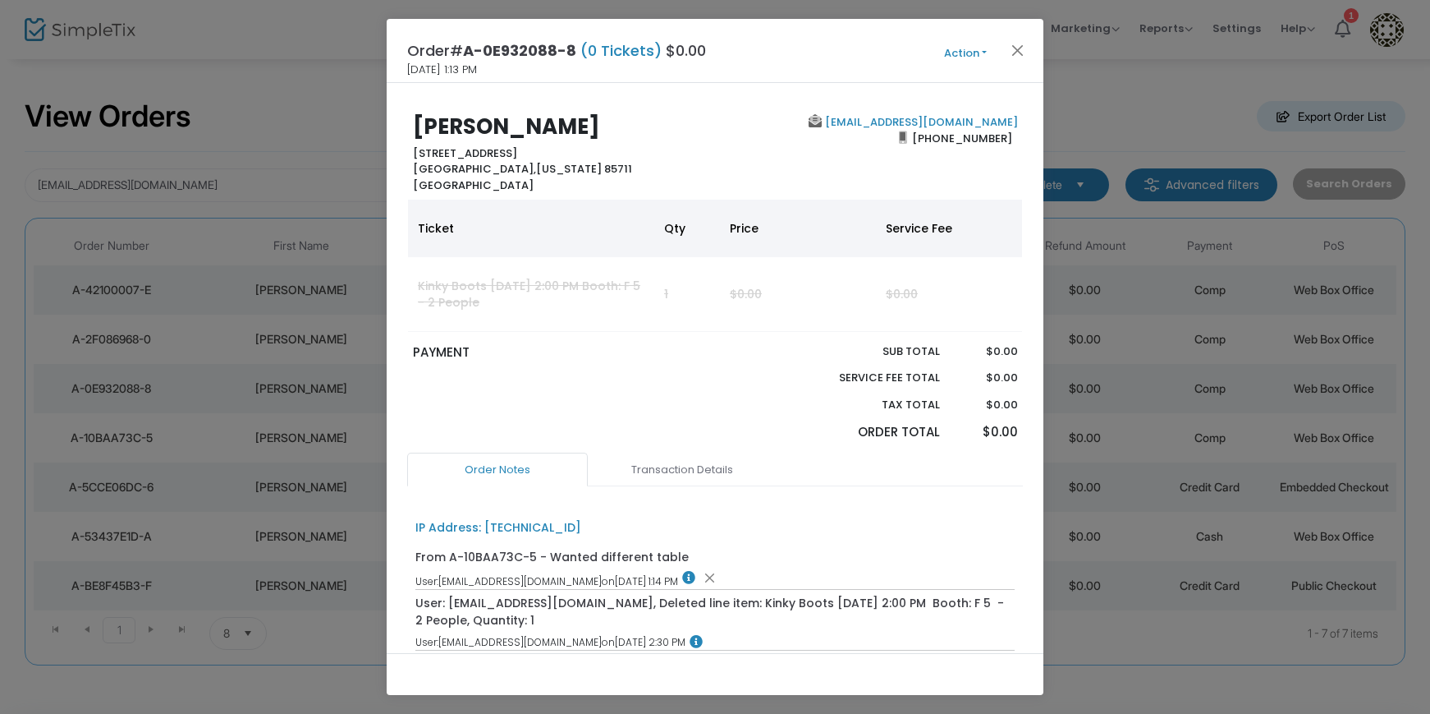
drag, startPoint x: 522, startPoint y: 149, endPoint x: 350, endPoint y: 153, distance: 172.5
click at [350, 153] on ngb-modal-window "Order# A-0E932088-8 (0 Tickets) $0.00 3/20/2025 1:13 PM Action Edit Order Add A…" at bounding box center [715, 357] width 1430 height 714
copy b "[STREET_ADDRESS]"
